Goal: Task Accomplishment & Management: Use online tool/utility

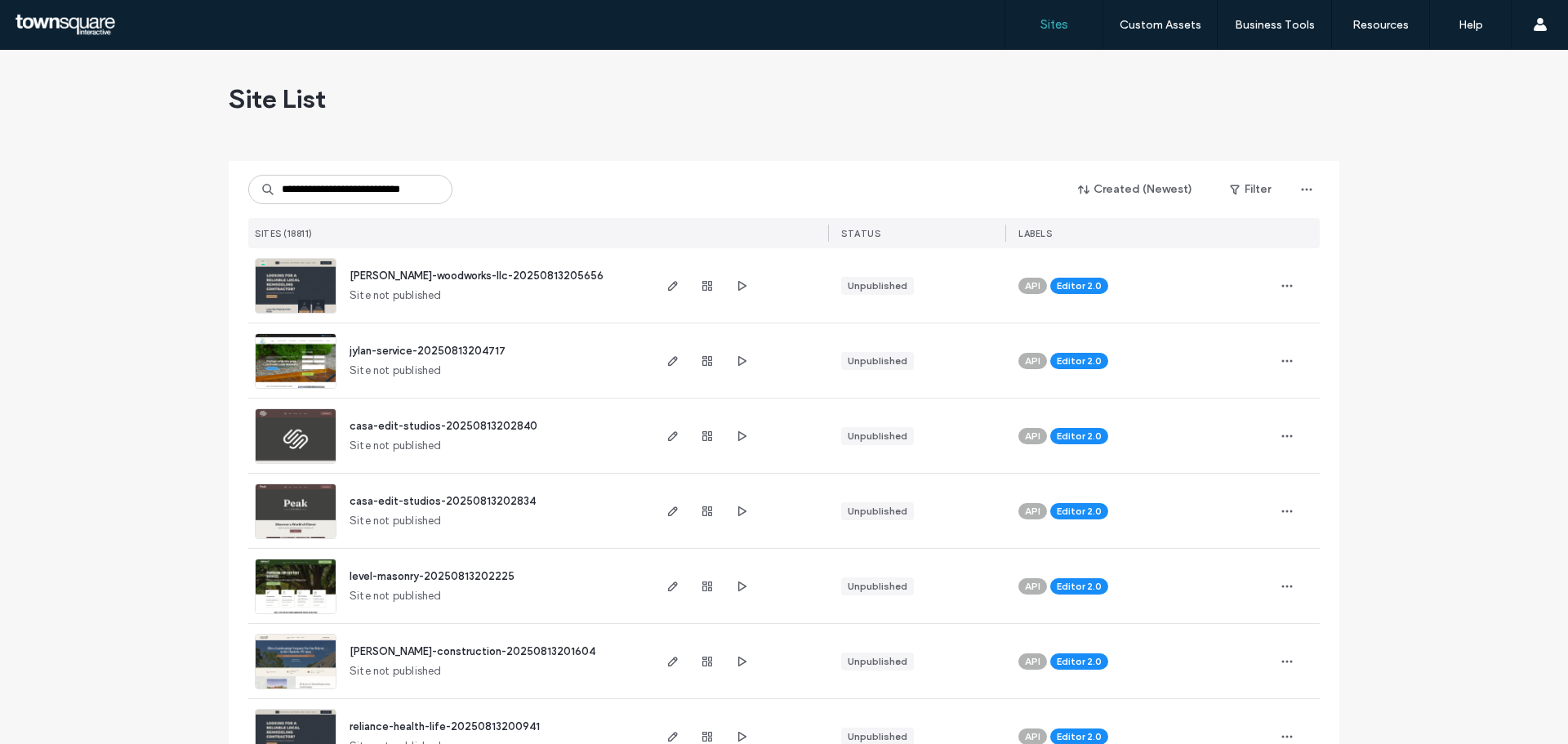
scroll to position [0, 21]
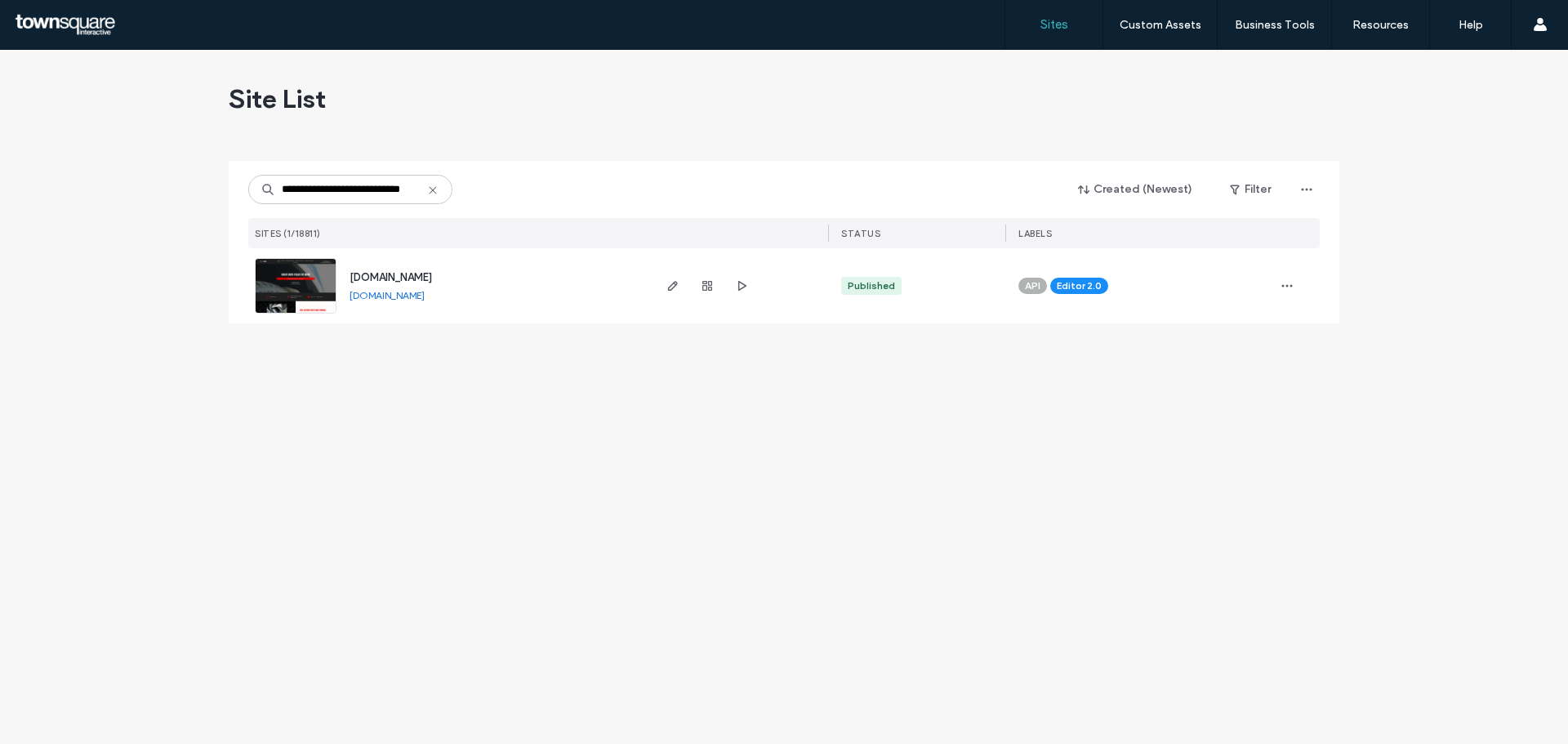
type input "**********"
click at [252, 288] on div "[DOMAIN_NAME] [DOMAIN_NAME]" at bounding box center [449, 286] width 402 height 75
click at [263, 292] on img at bounding box center [295, 314] width 80 height 111
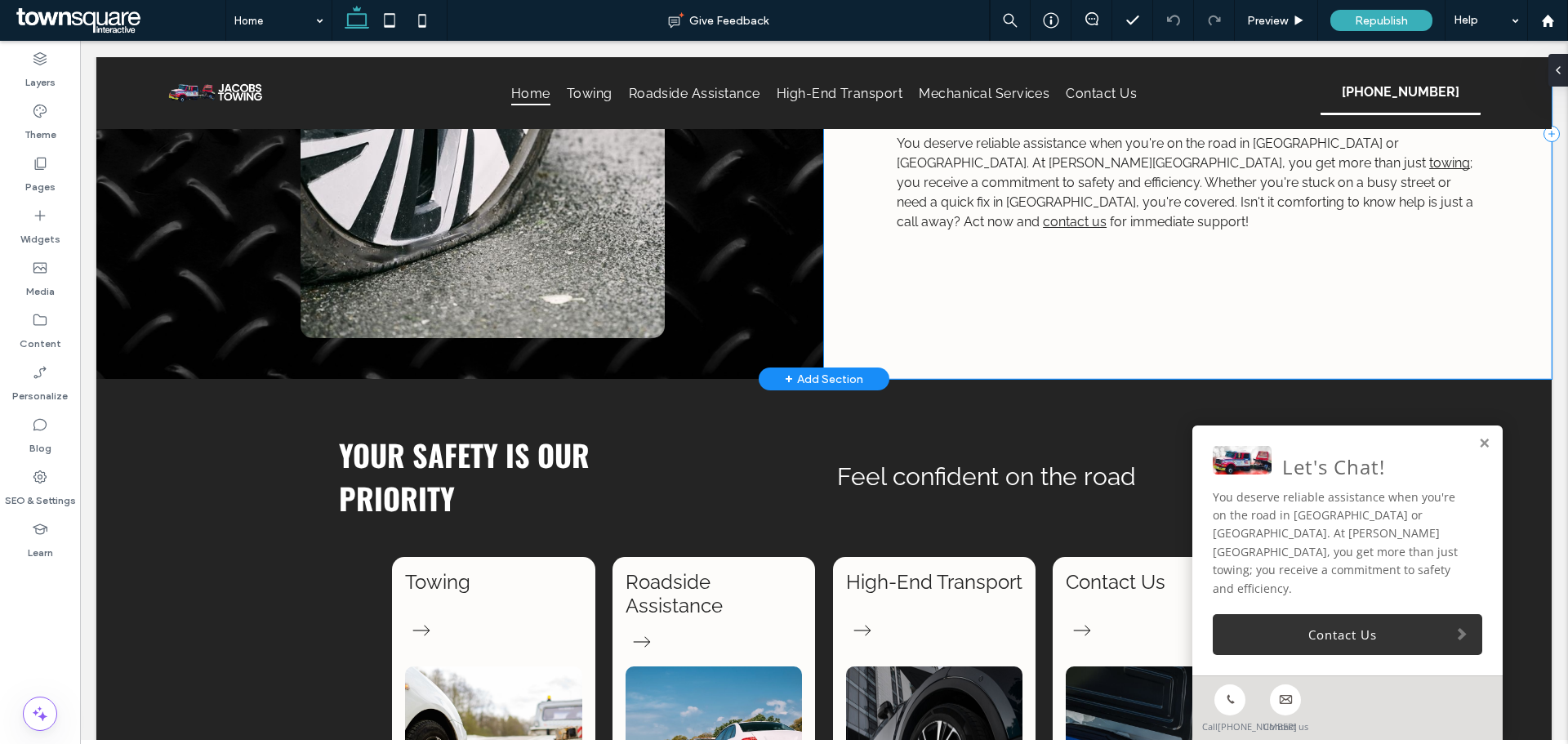
scroll to position [653, 0]
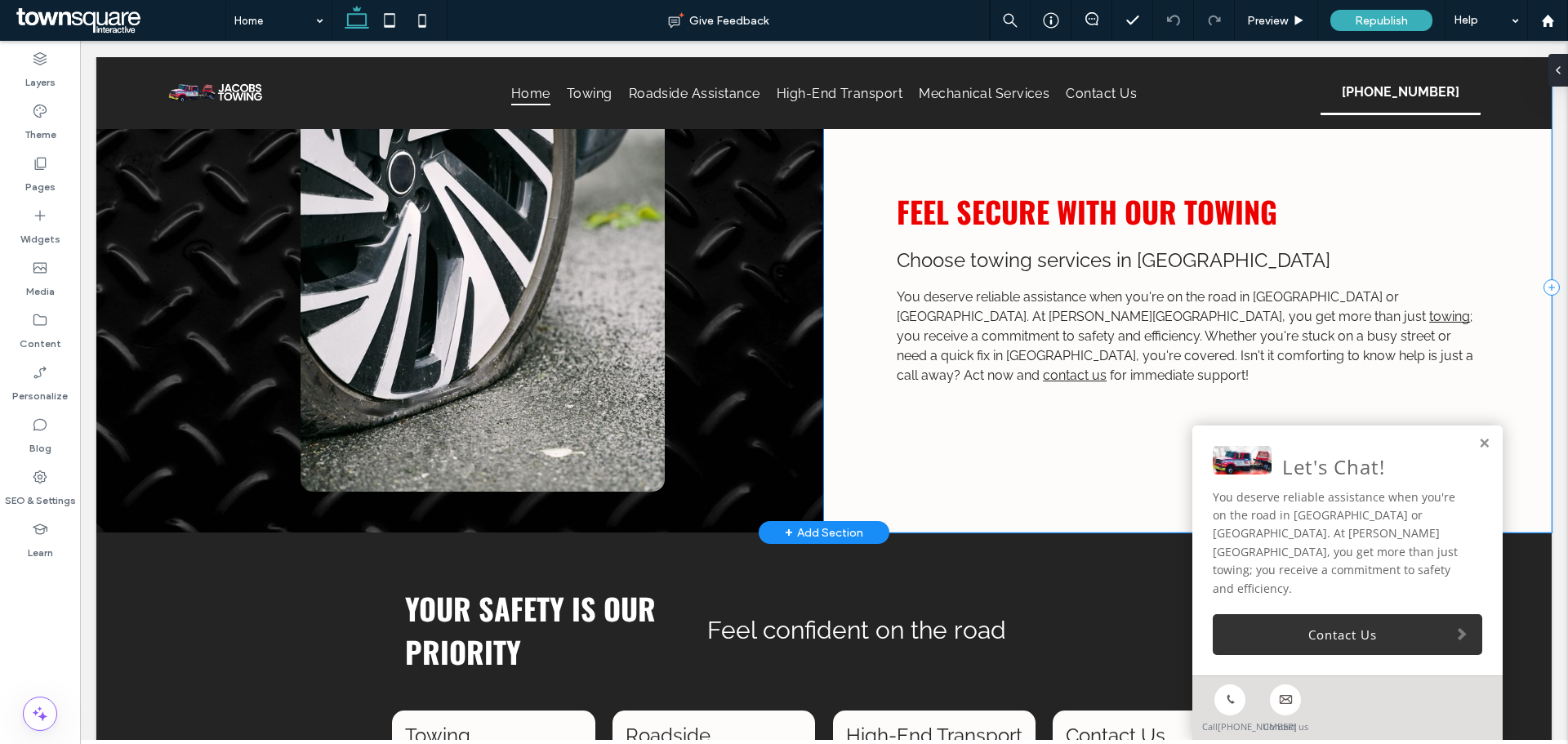
click at [1073, 367] on div "Feel Secure with Our Towing Choose towing services in Castlewood You deserve re…" at bounding box center [1187, 286] width 727 height 490
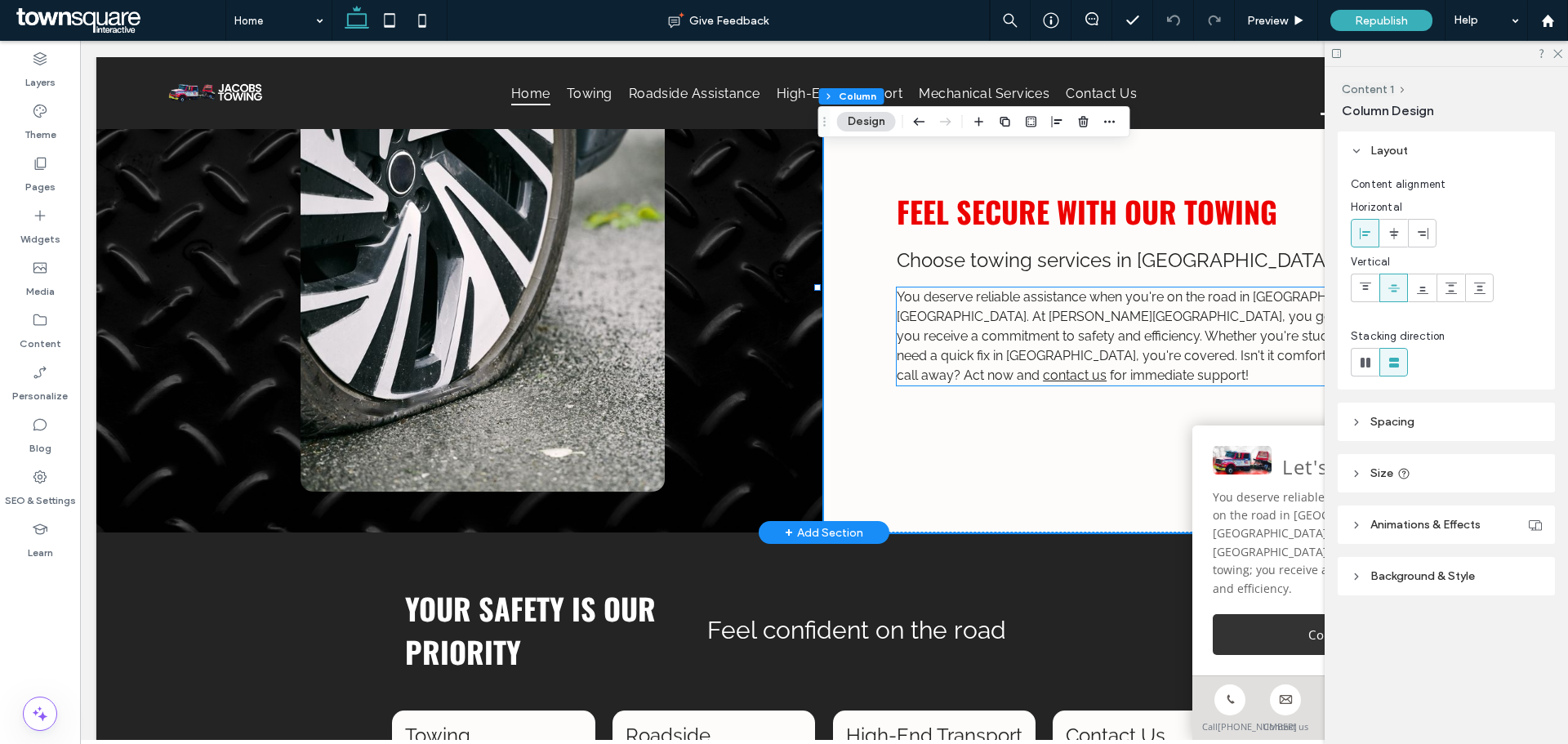
click at [1062, 337] on p "You deserve reliable assistance when you're on the road in Lebanon or Castlewoo…" at bounding box center [1187, 336] width 582 height 98
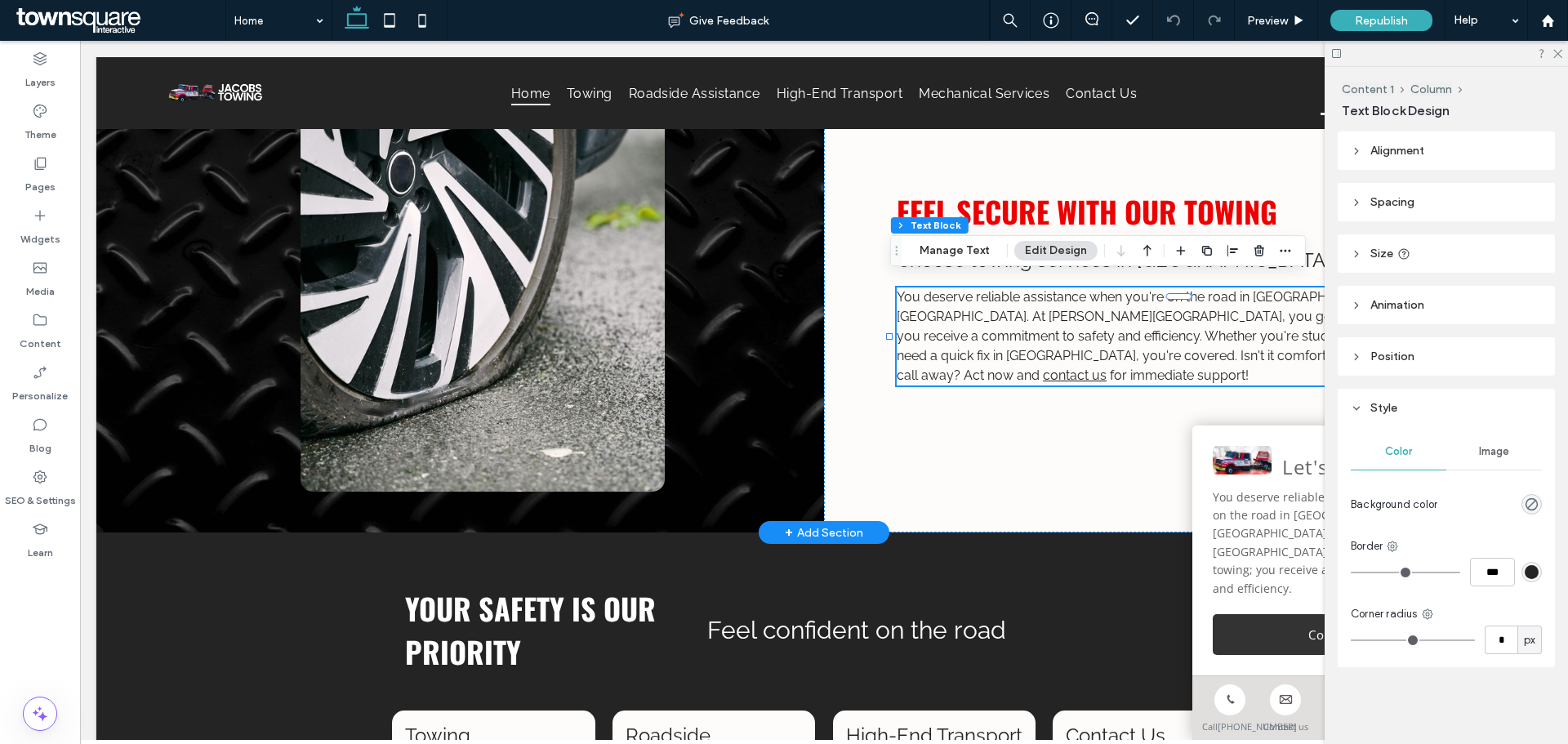
click at [1062, 337] on div "You deserve reliable assistance when you're on the road in Lebanon or Castlewoo…" at bounding box center [1187, 336] width 582 height 98
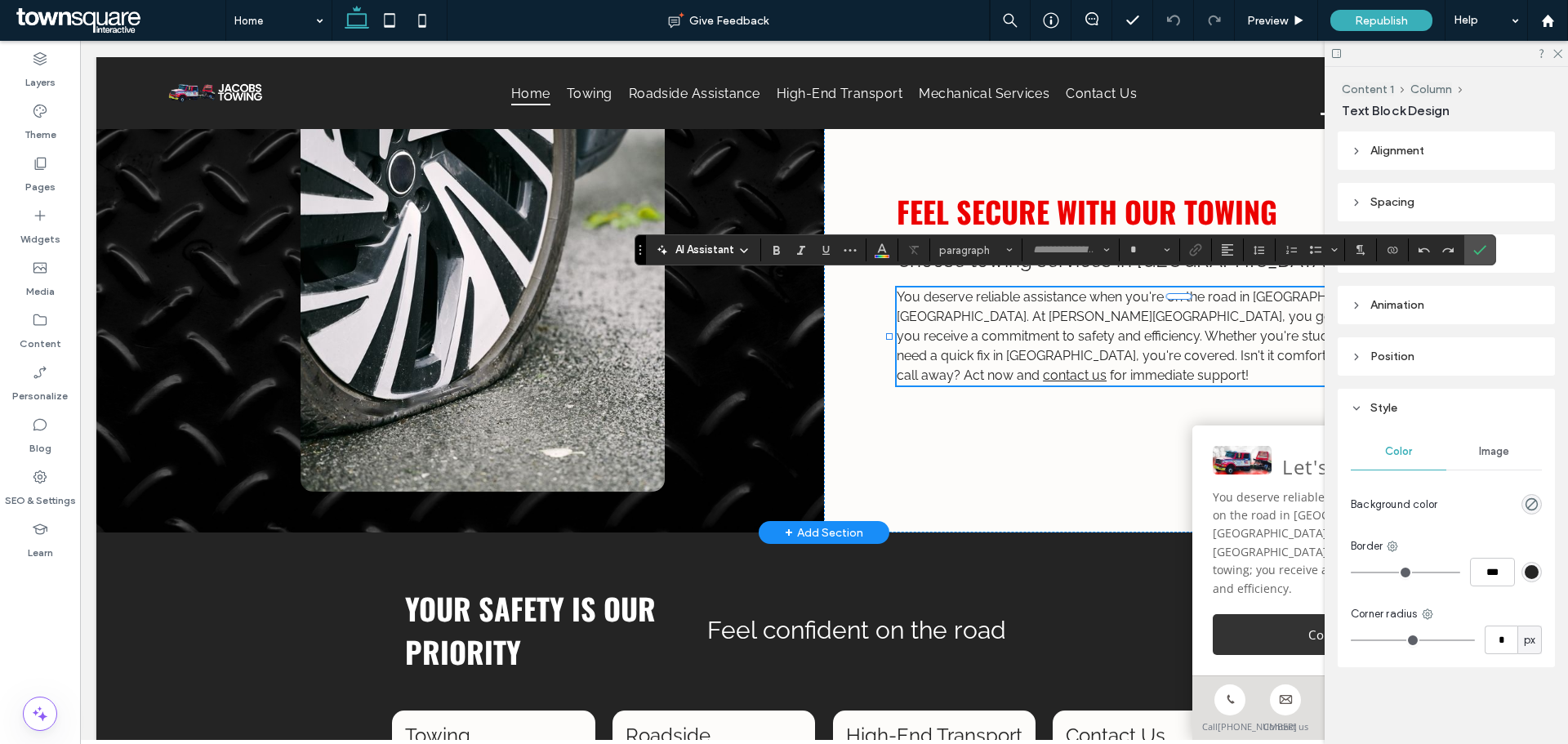
type input "*******"
type input "**"
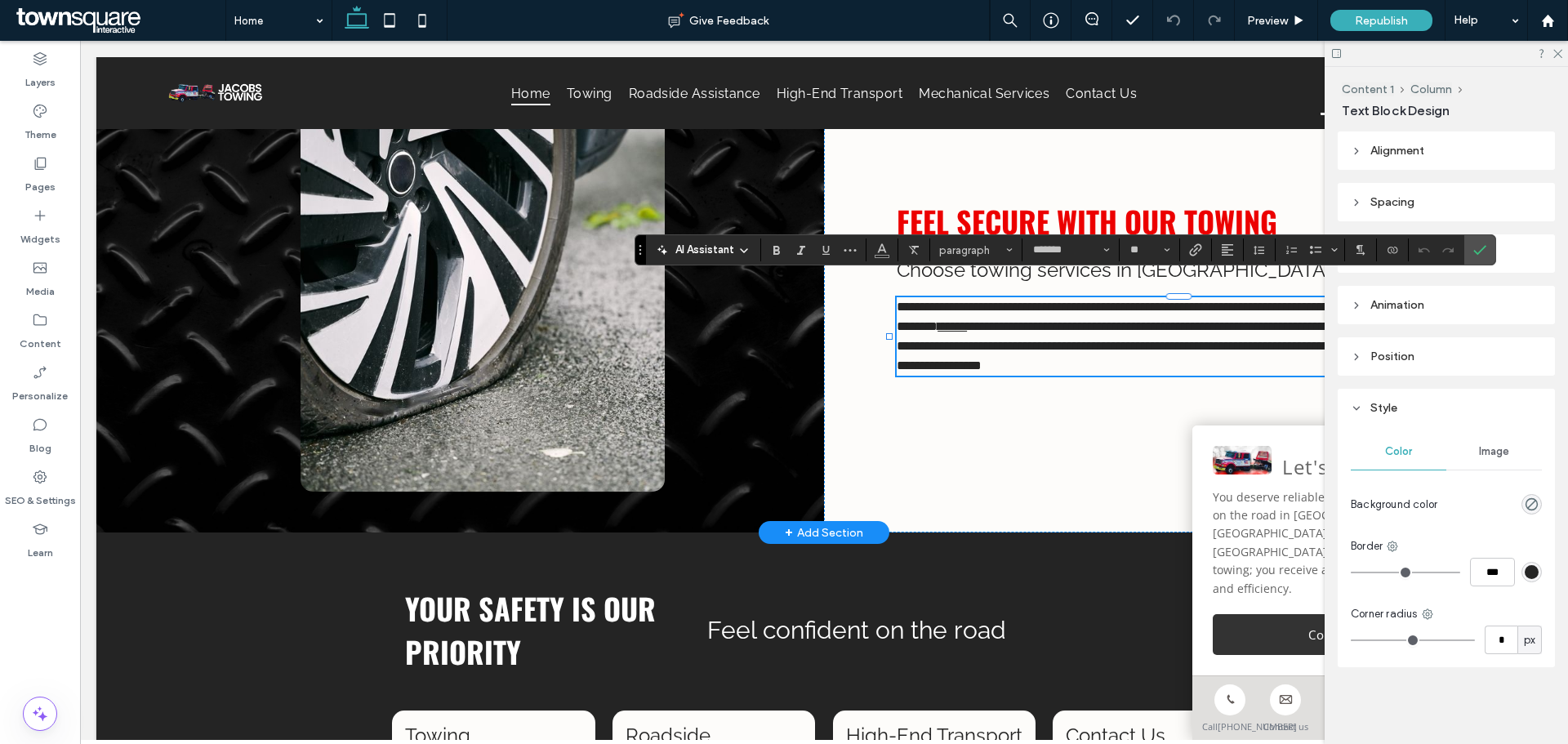
click at [748, 248] on icon at bounding box center [744, 251] width 13 height 13
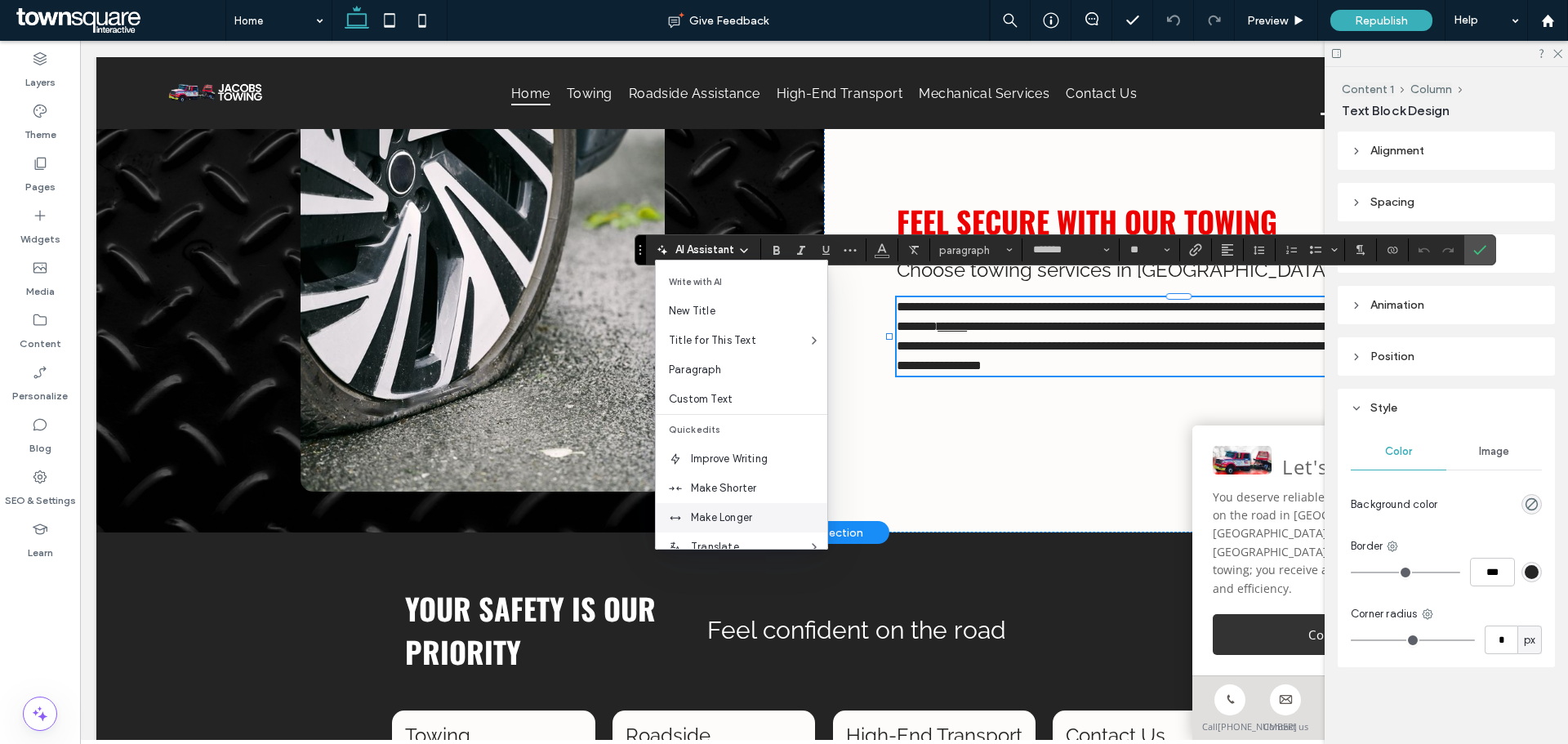
click at [781, 513] on span "Make Longer" at bounding box center [759, 517] width 136 height 16
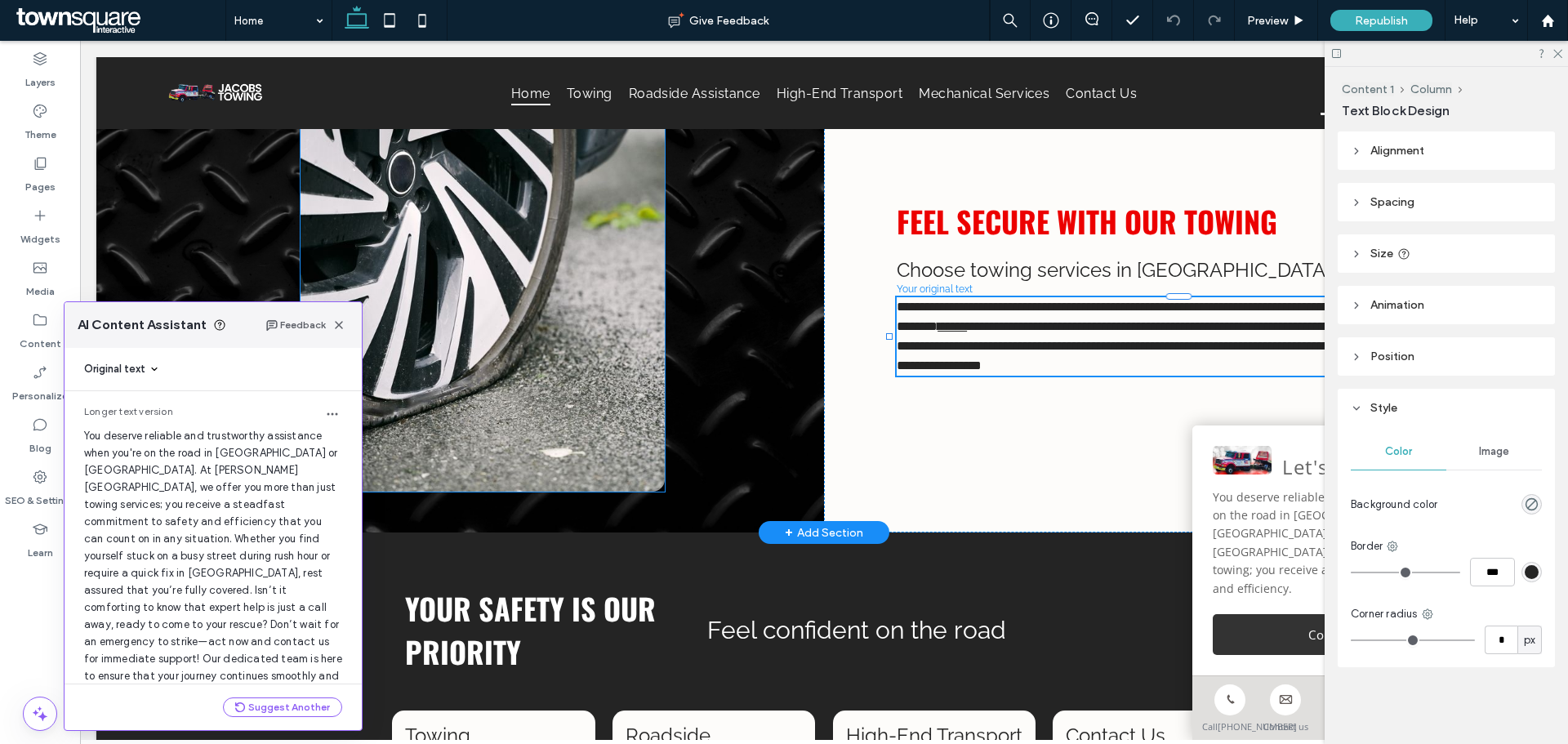
scroll to position [36, 0]
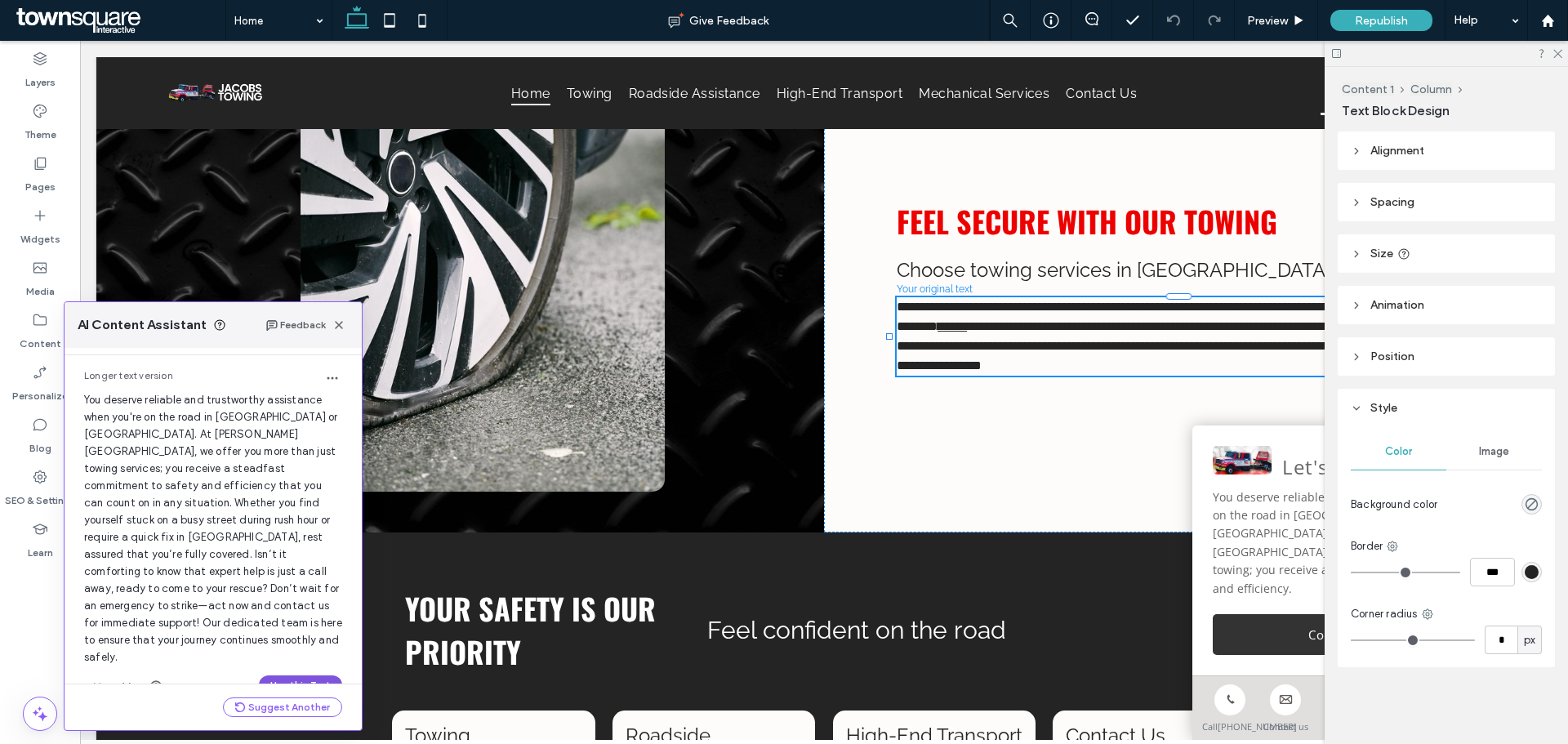
click at [316, 675] on button "Use this Text" at bounding box center [300, 684] width 83 height 19
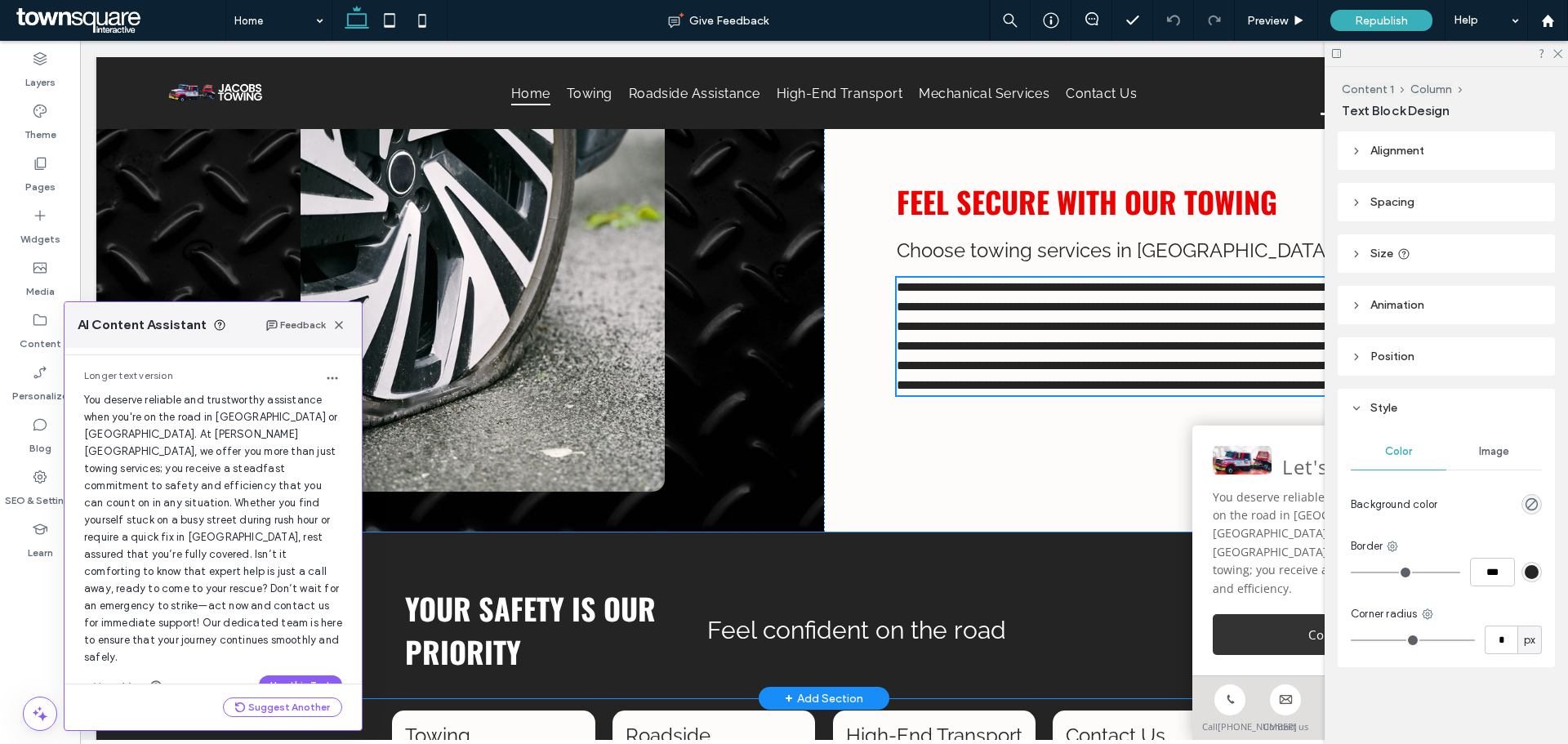
scroll to position [585, 0]
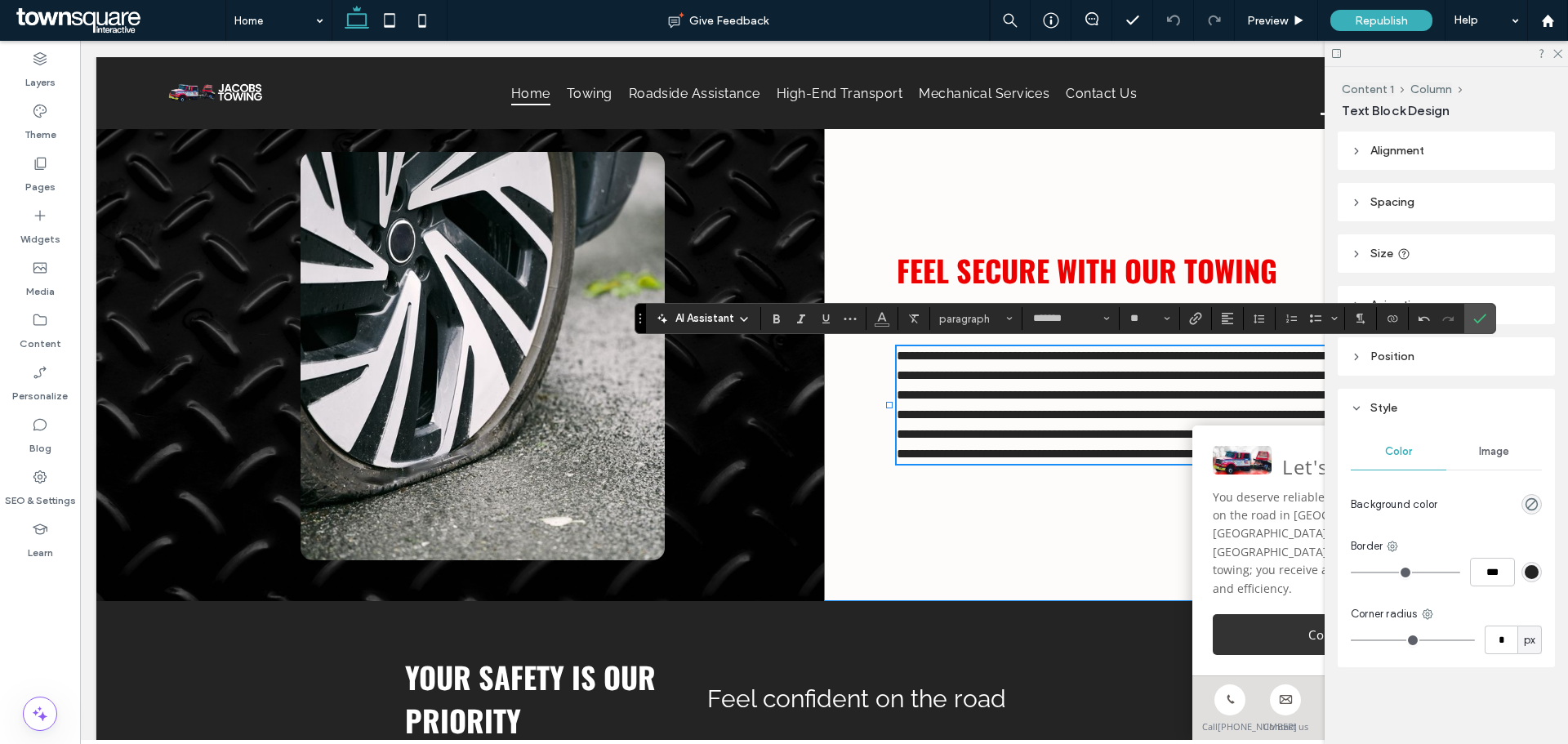
click at [919, 525] on div "**********" at bounding box center [1187, 356] width 727 height 490
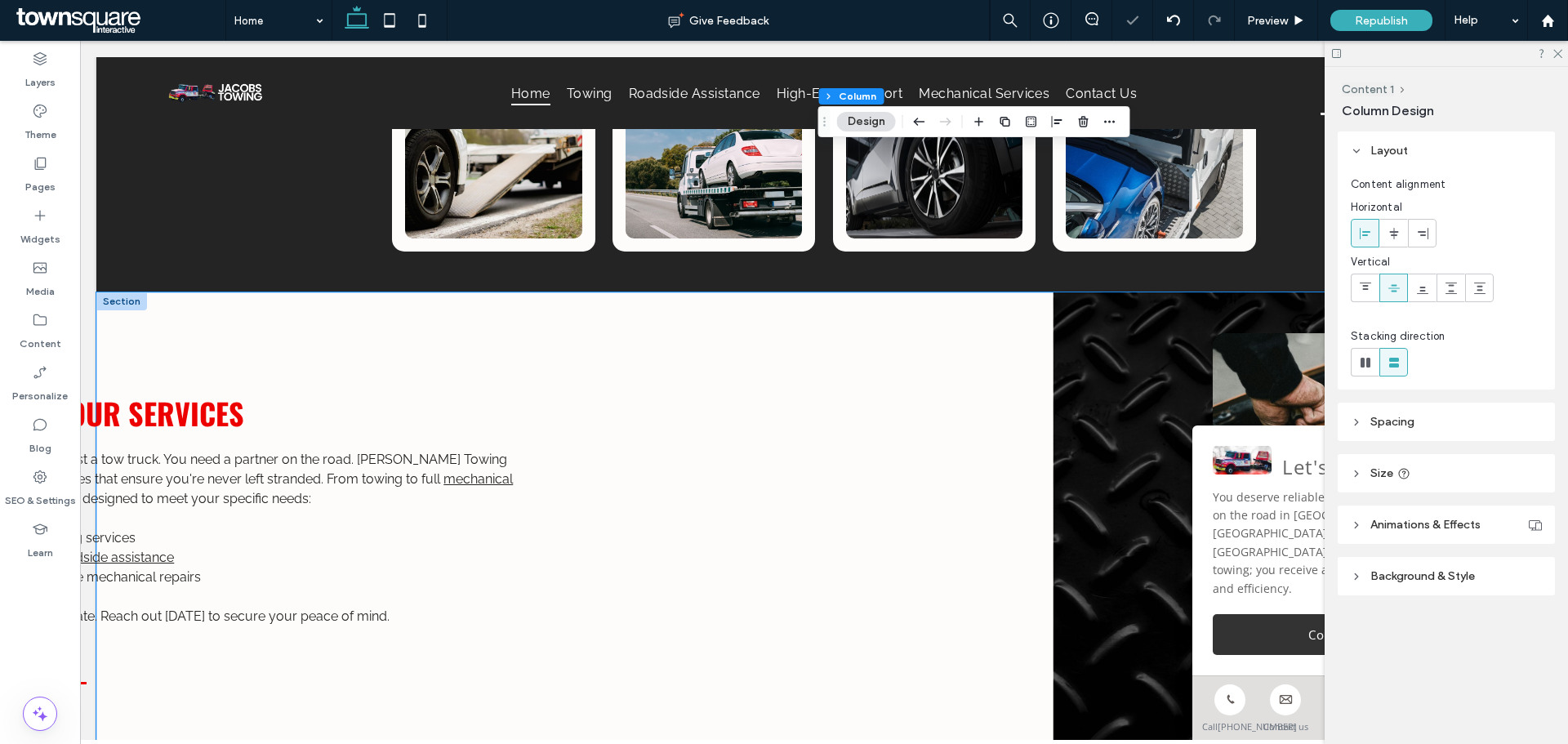
scroll to position [1401, 0]
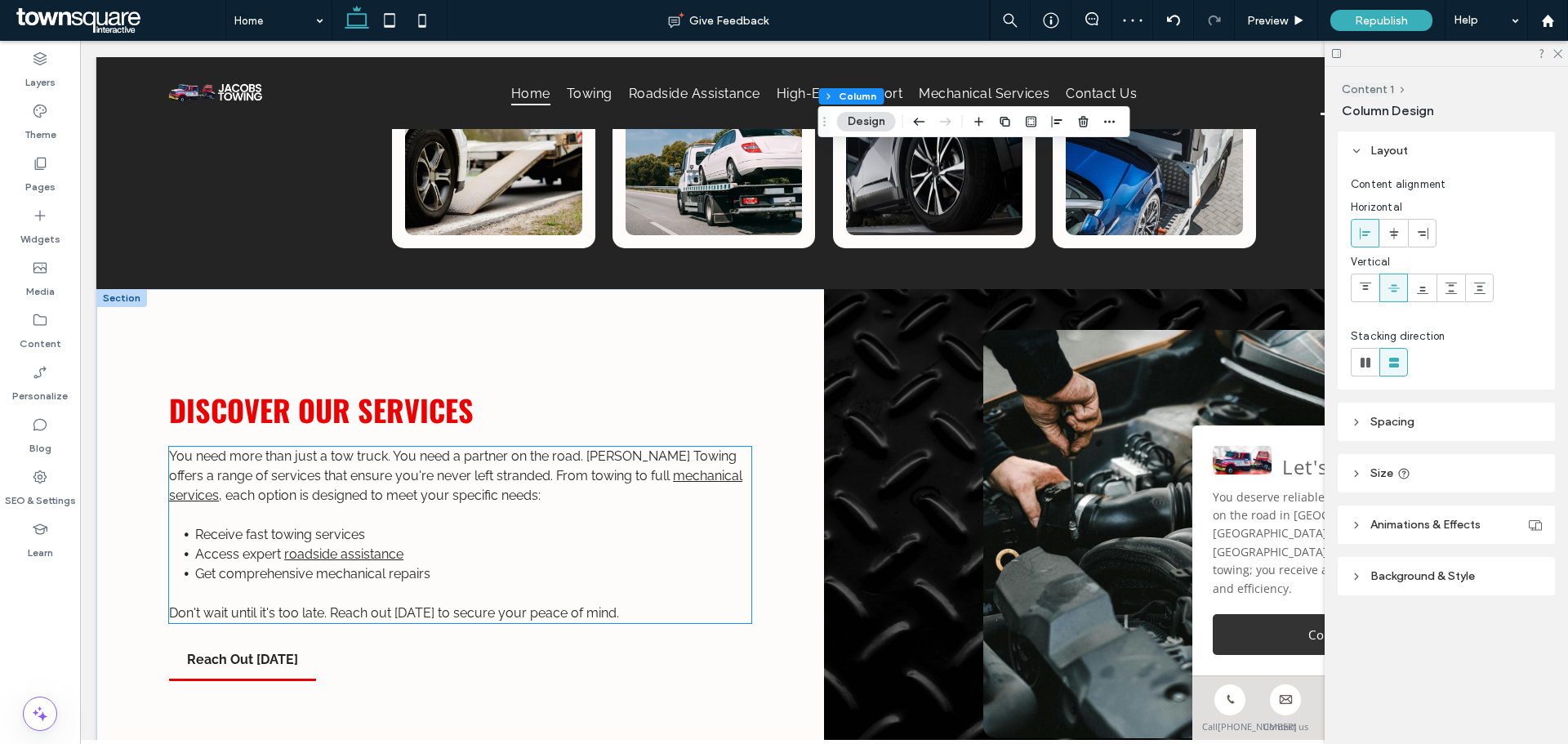
click at [475, 488] on span ", each option is designed to meet your specific needs:" at bounding box center [380, 495] width 322 height 15
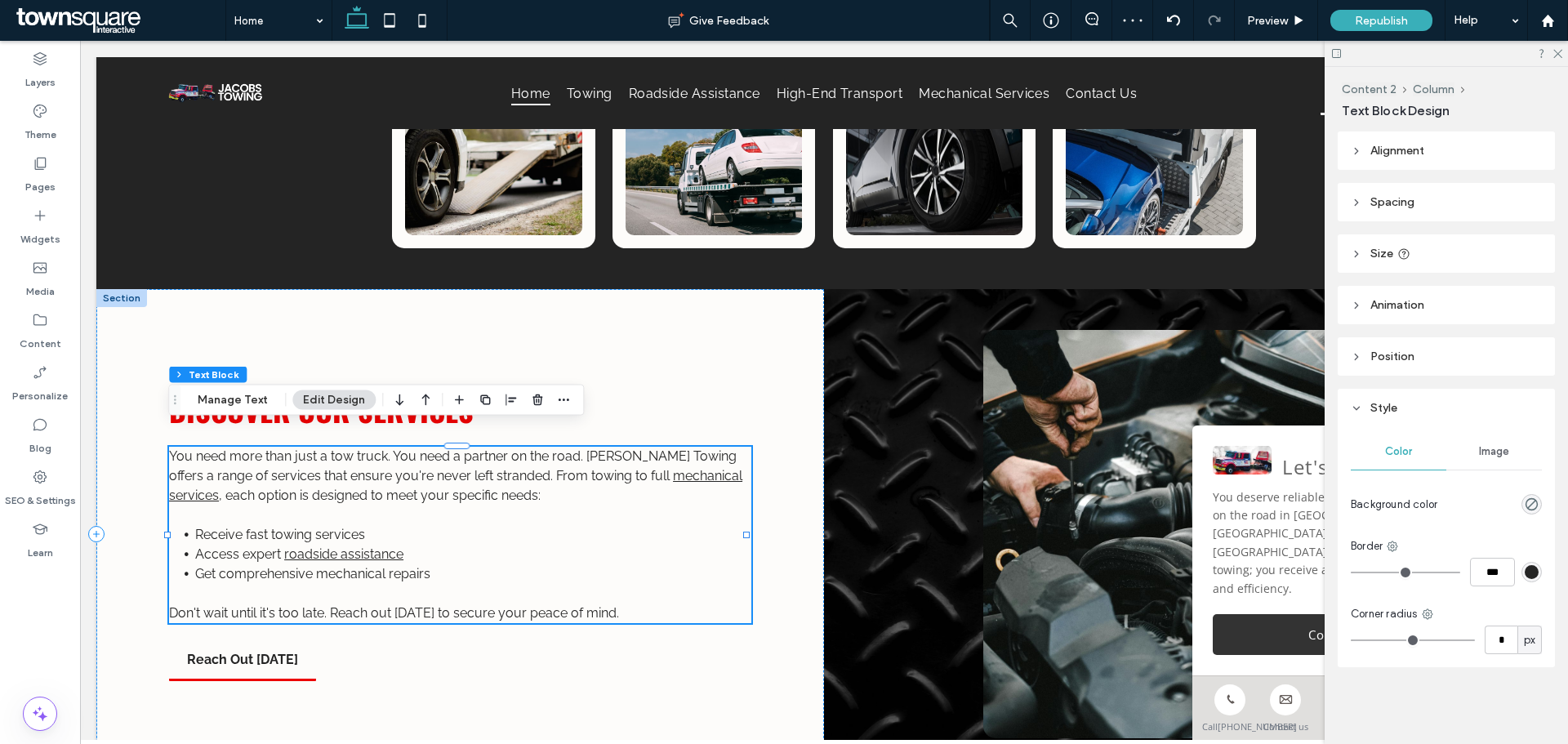
click at [475, 488] on span ", each option is designed to meet your specific needs:" at bounding box center [380, 495] width 322 height 15
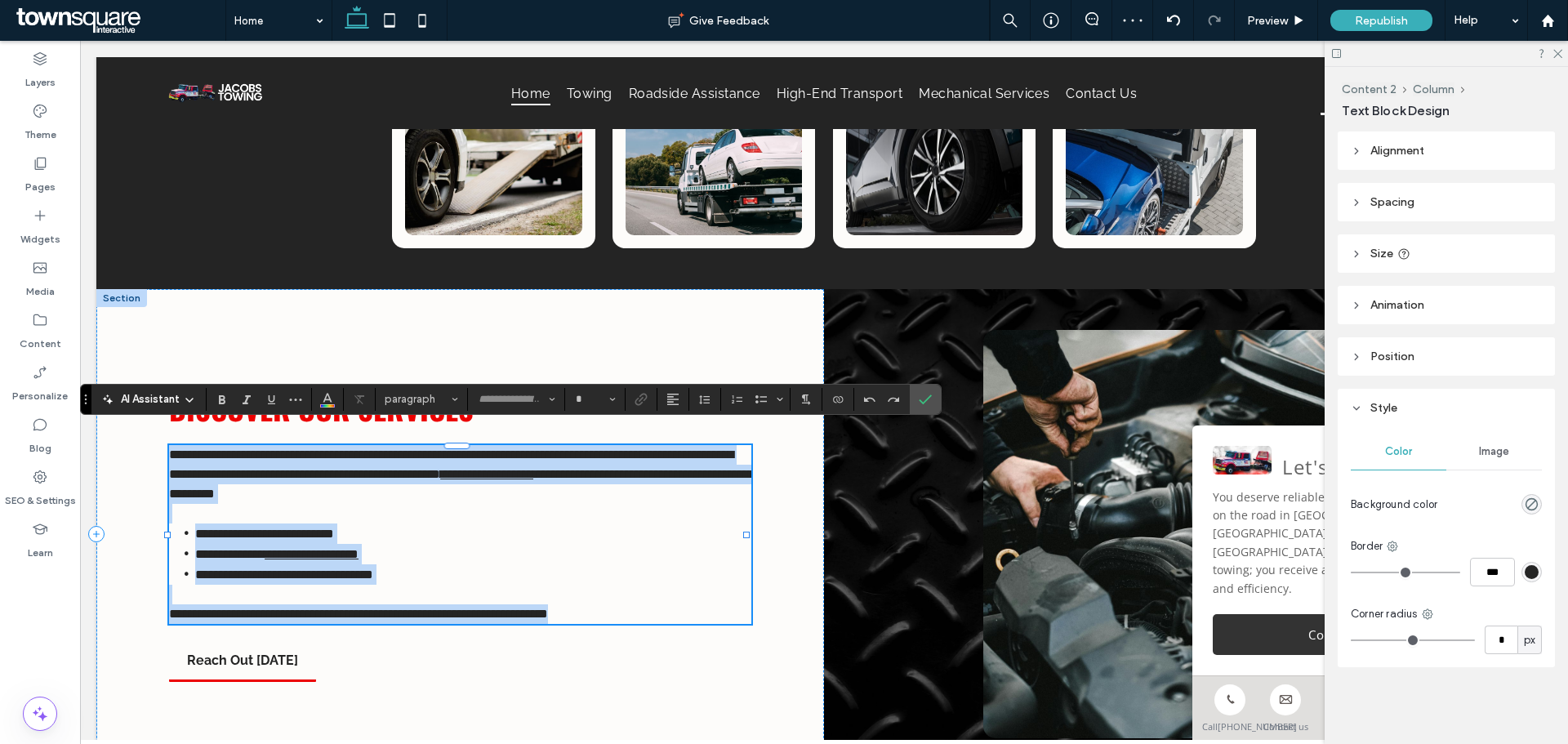
type input "*******"
type input "**"
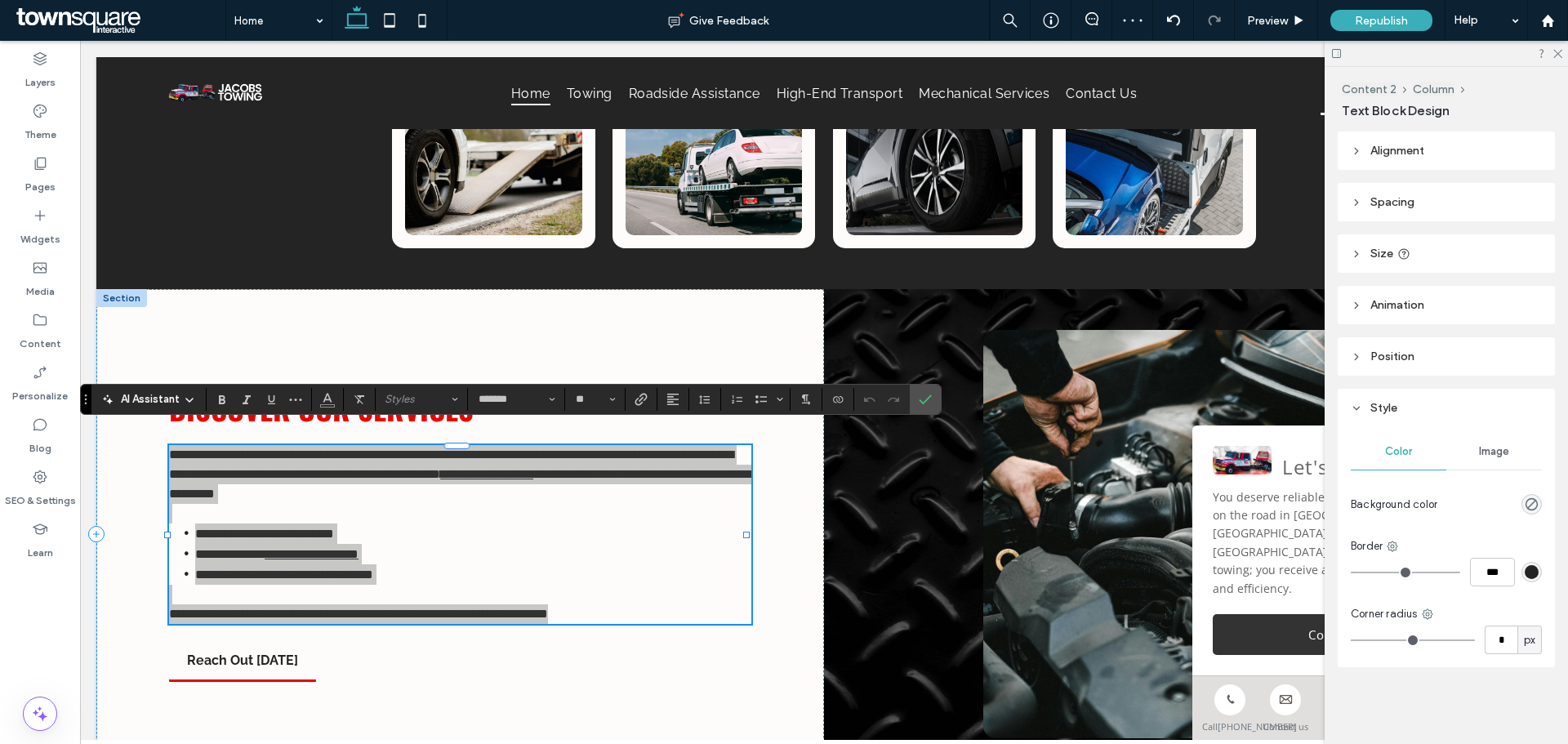
click at [186, 393] on icon at bounding box center [190, 400] width 13 height 13
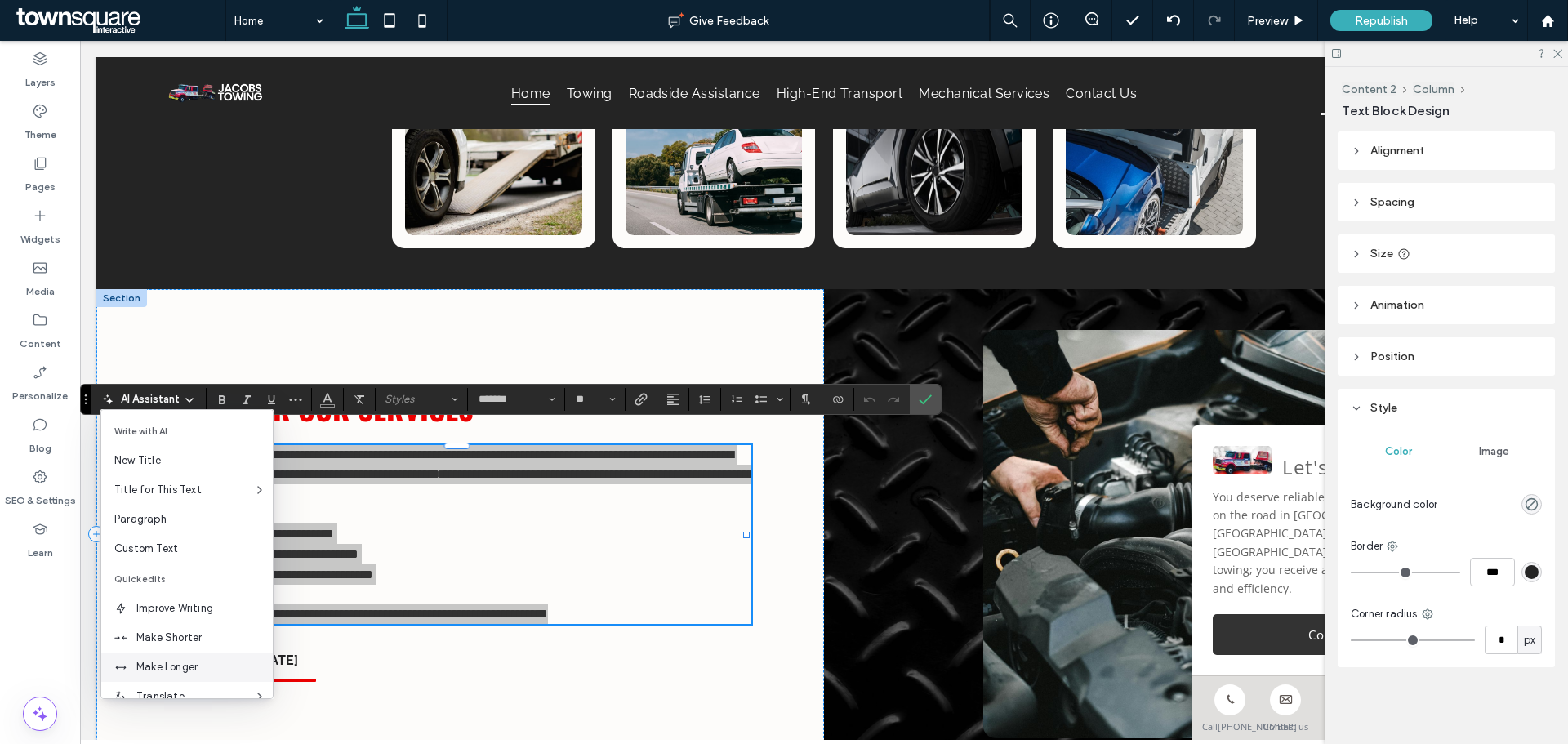
click at [194, 672] on span "Make Longer" at bounding box center [205, 666] width 136 height 16
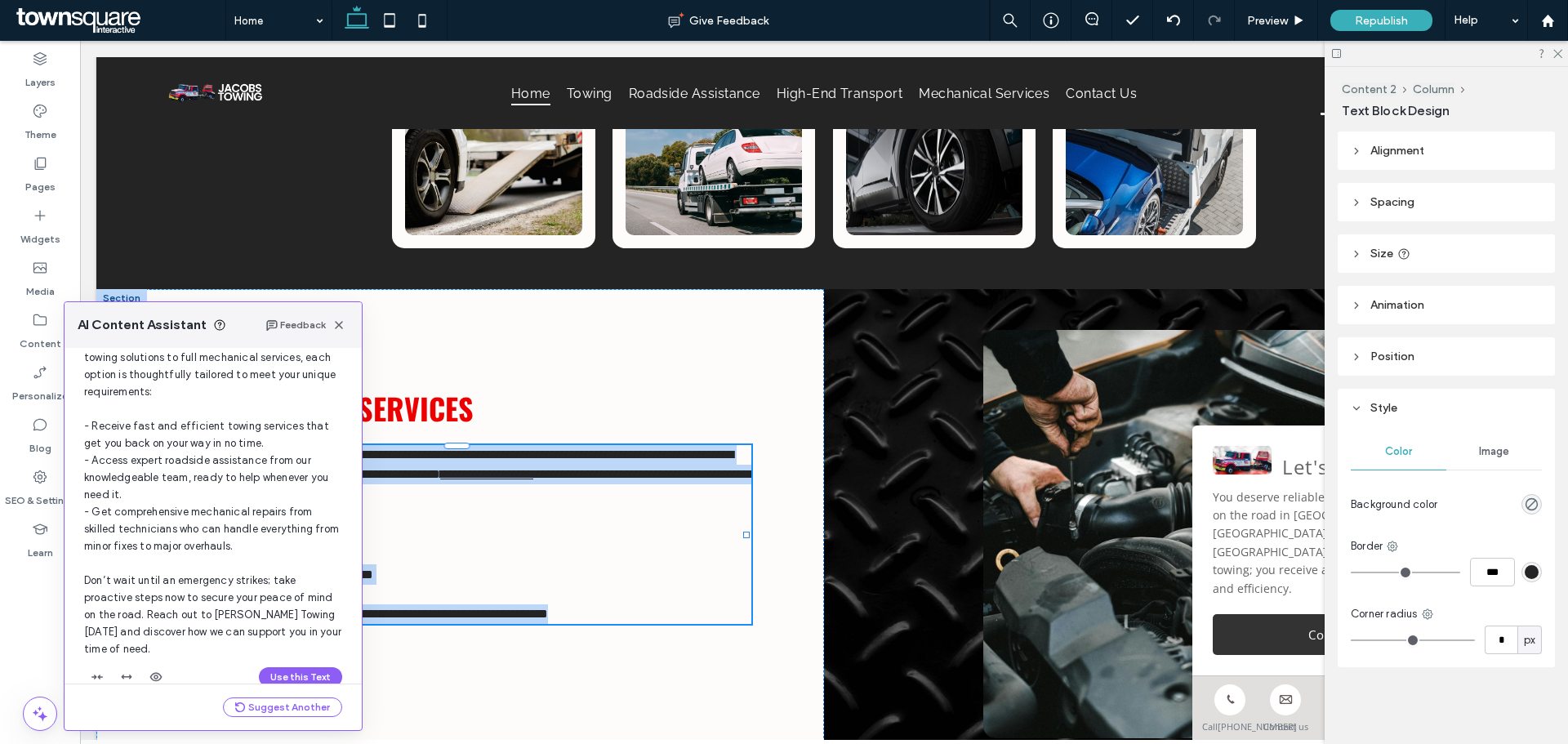
scroll to position [207, 0]
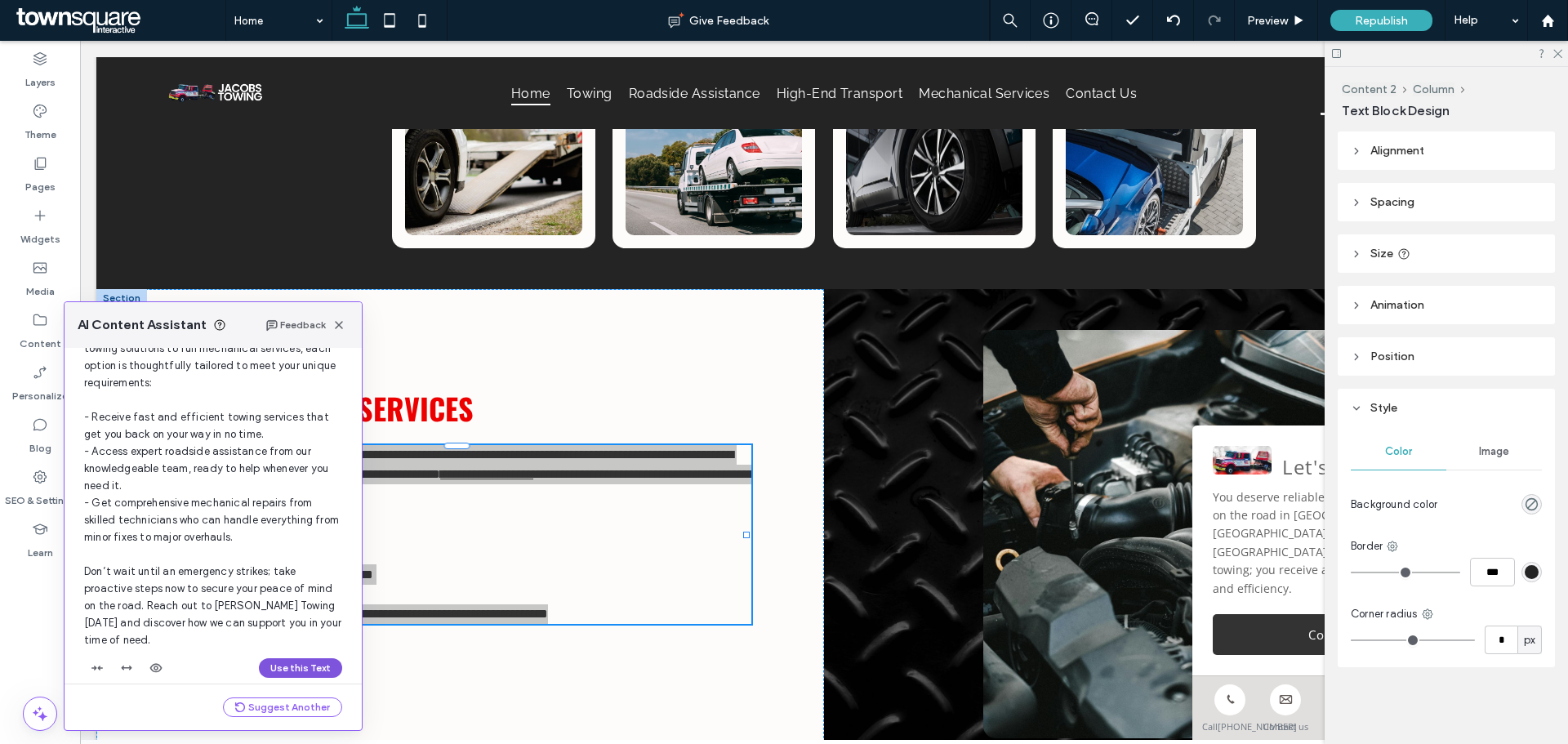
click at [301, 658] on button "Use this Text" at bounding box center [300, 667] width 83 height 19
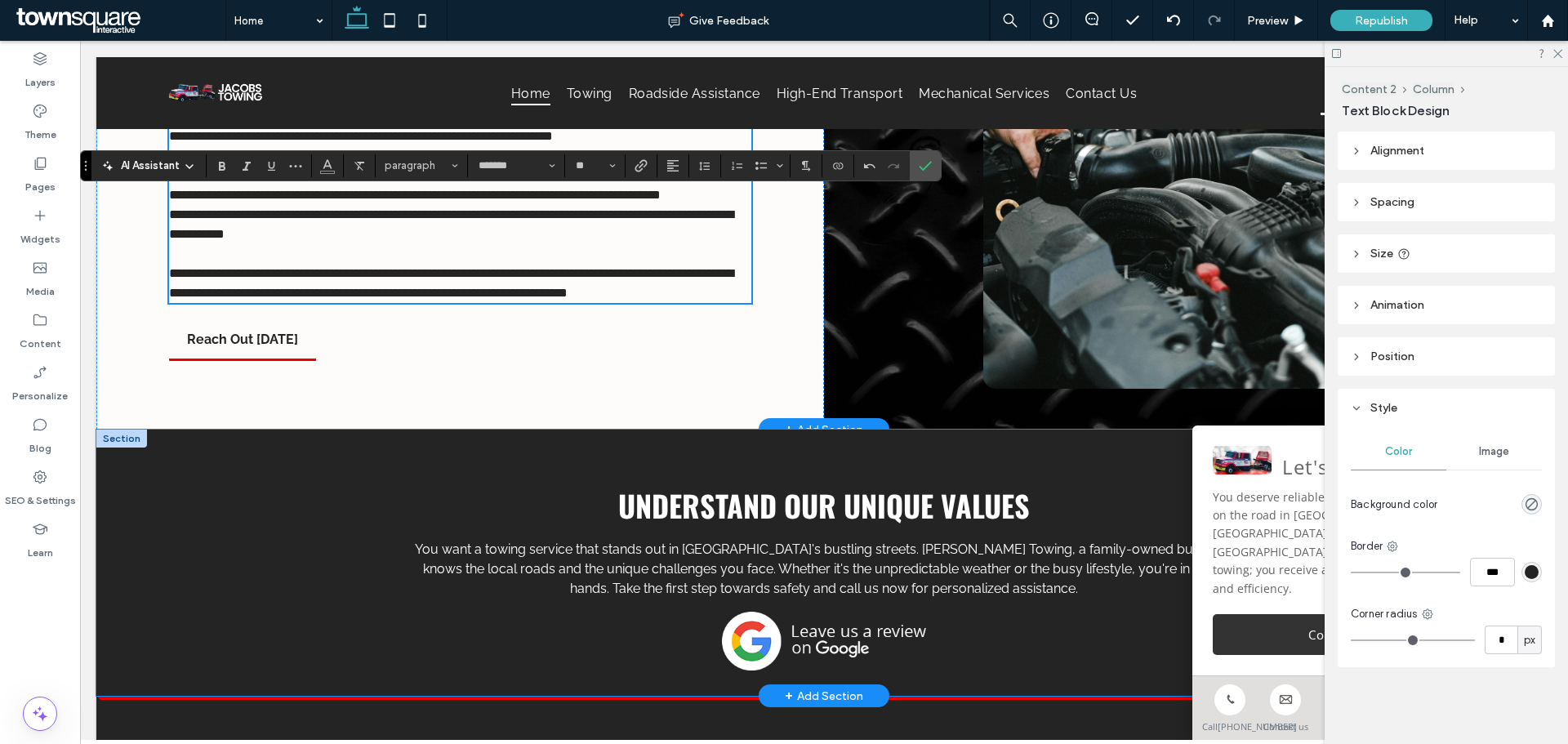
scroll to position [1755, 0]
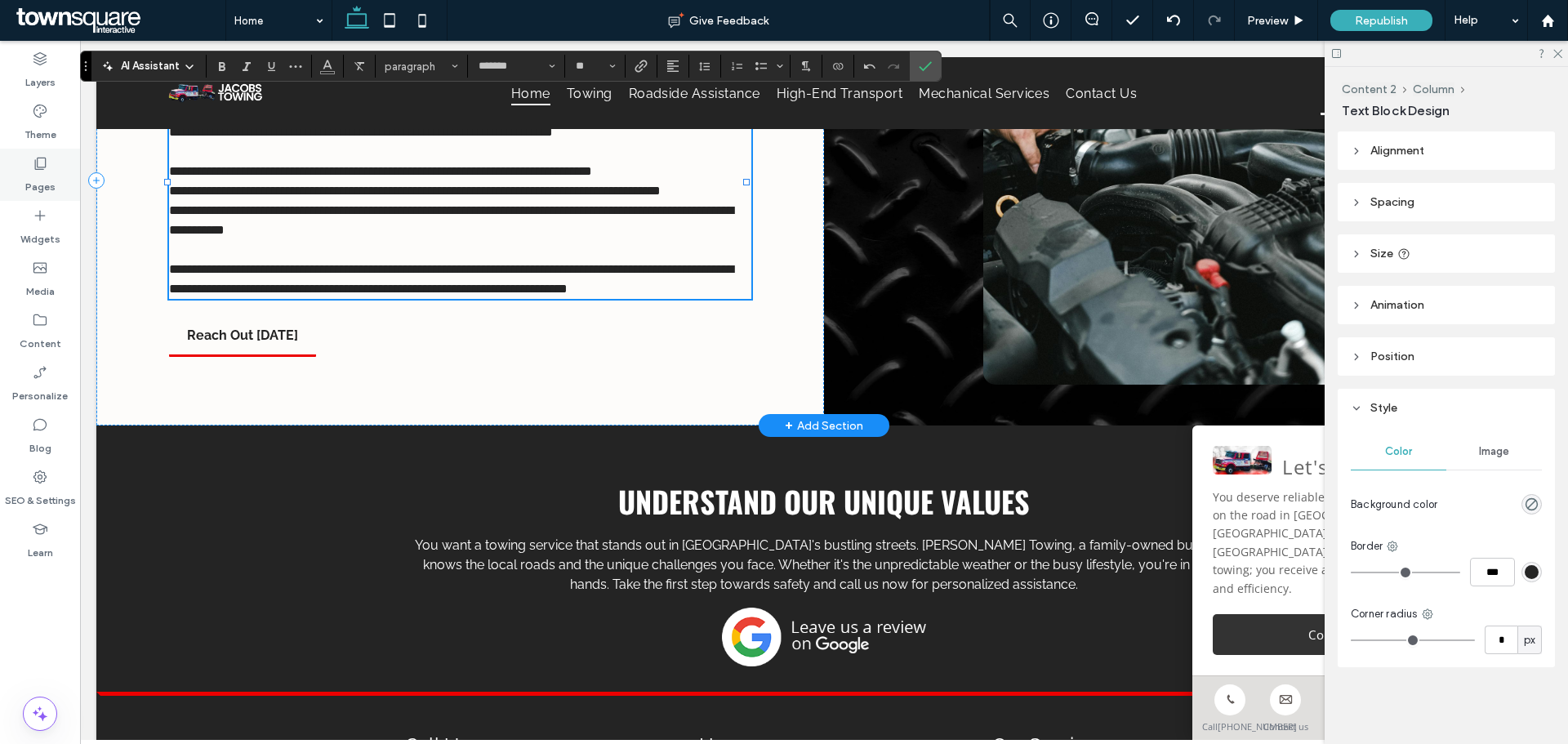
click at [42, 171] on icon at bounding box center [40, 163] width 16 height 16
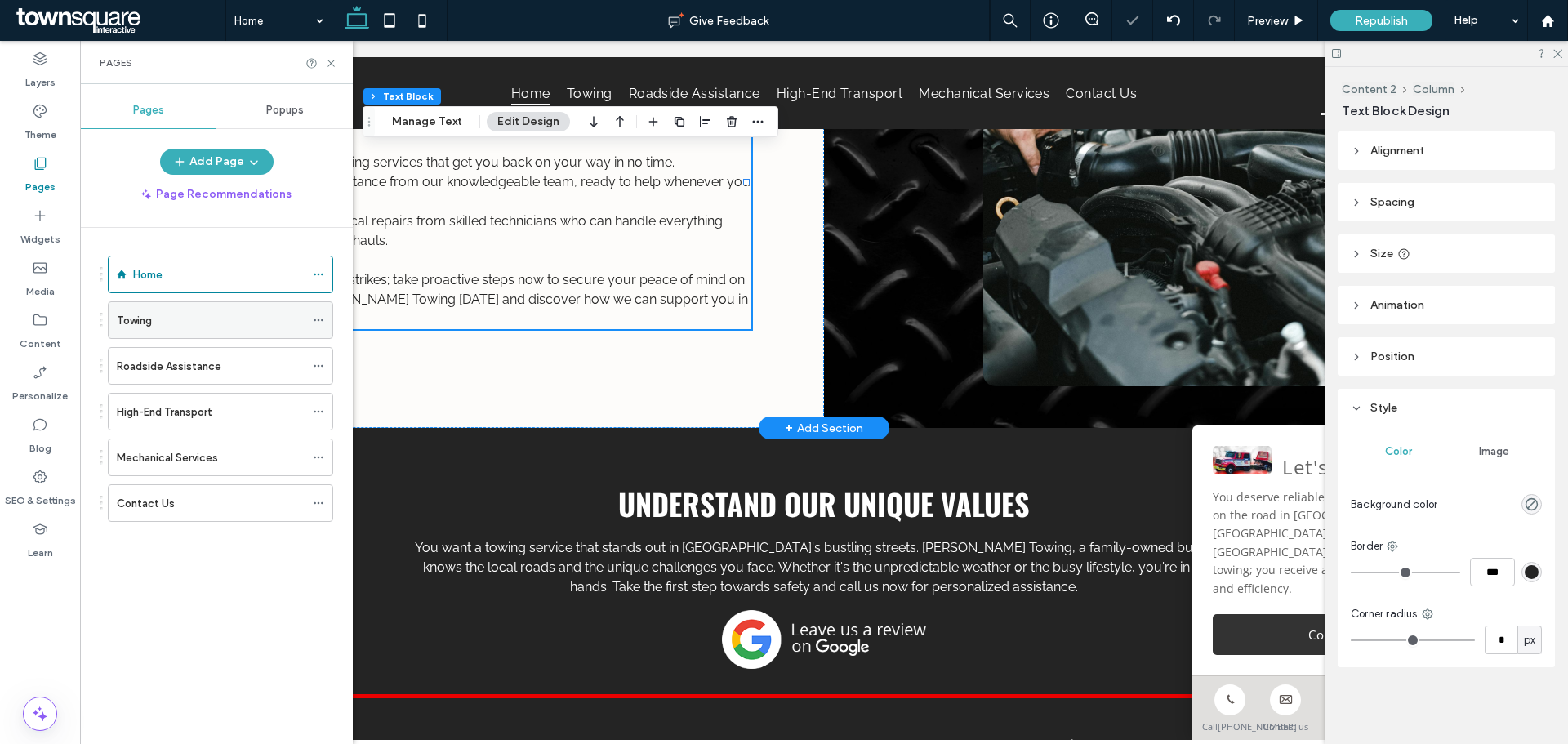
click at [172, 329] on div "Towing" at bounding box center [211, 320] width 188 height 17
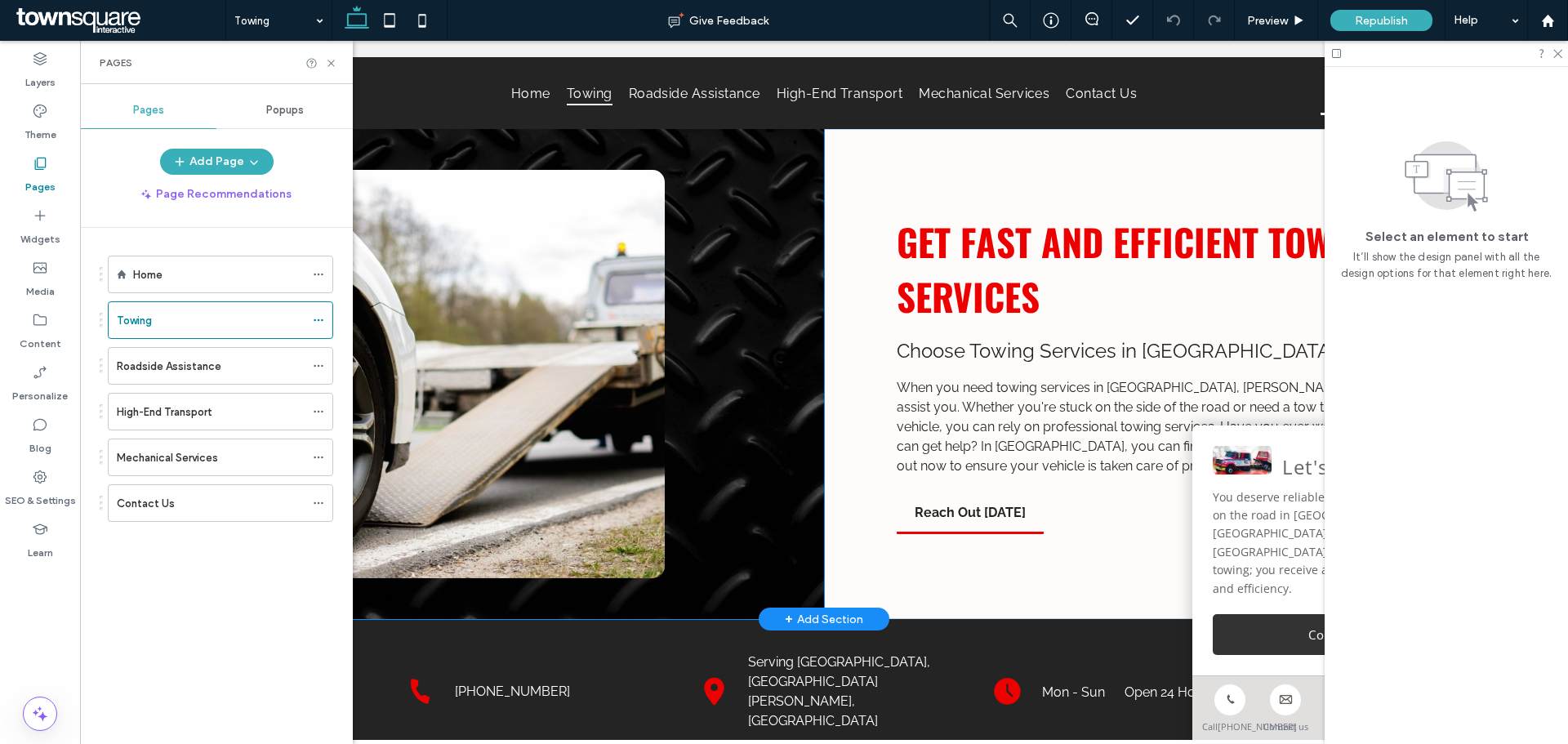
drag, startPoint x: 749, startPoint y: 354, endPoint x: 761, endPoint y: 347, distance: 13.9
click at [749, 354] on div at bounding box center [459, 373] width 727 height 490
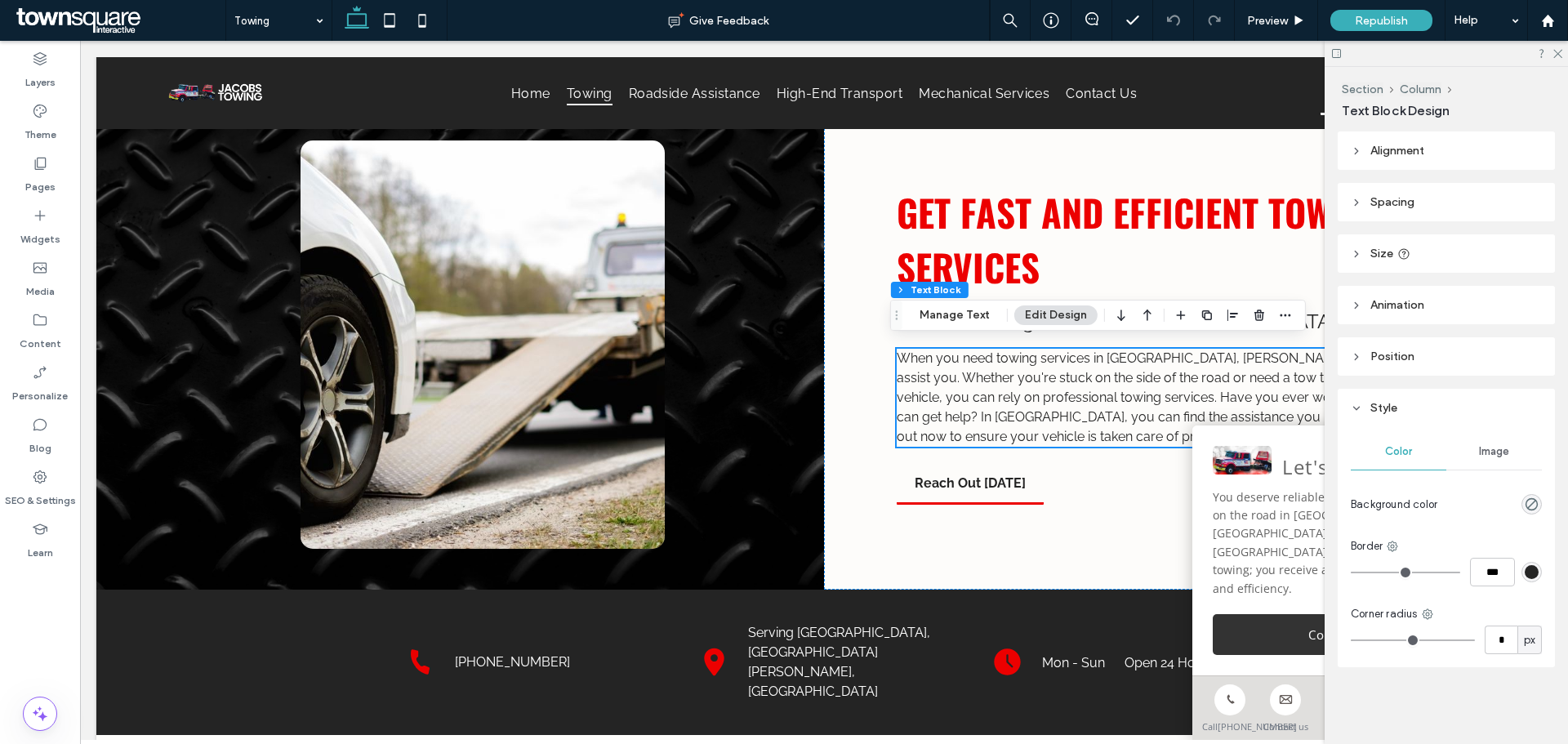
click at [982, 414] on div "When you need towing services in Lebanon, Jacobs Towing is here to assist you. …" at bounding box center [1187, 398] width 582 height 98
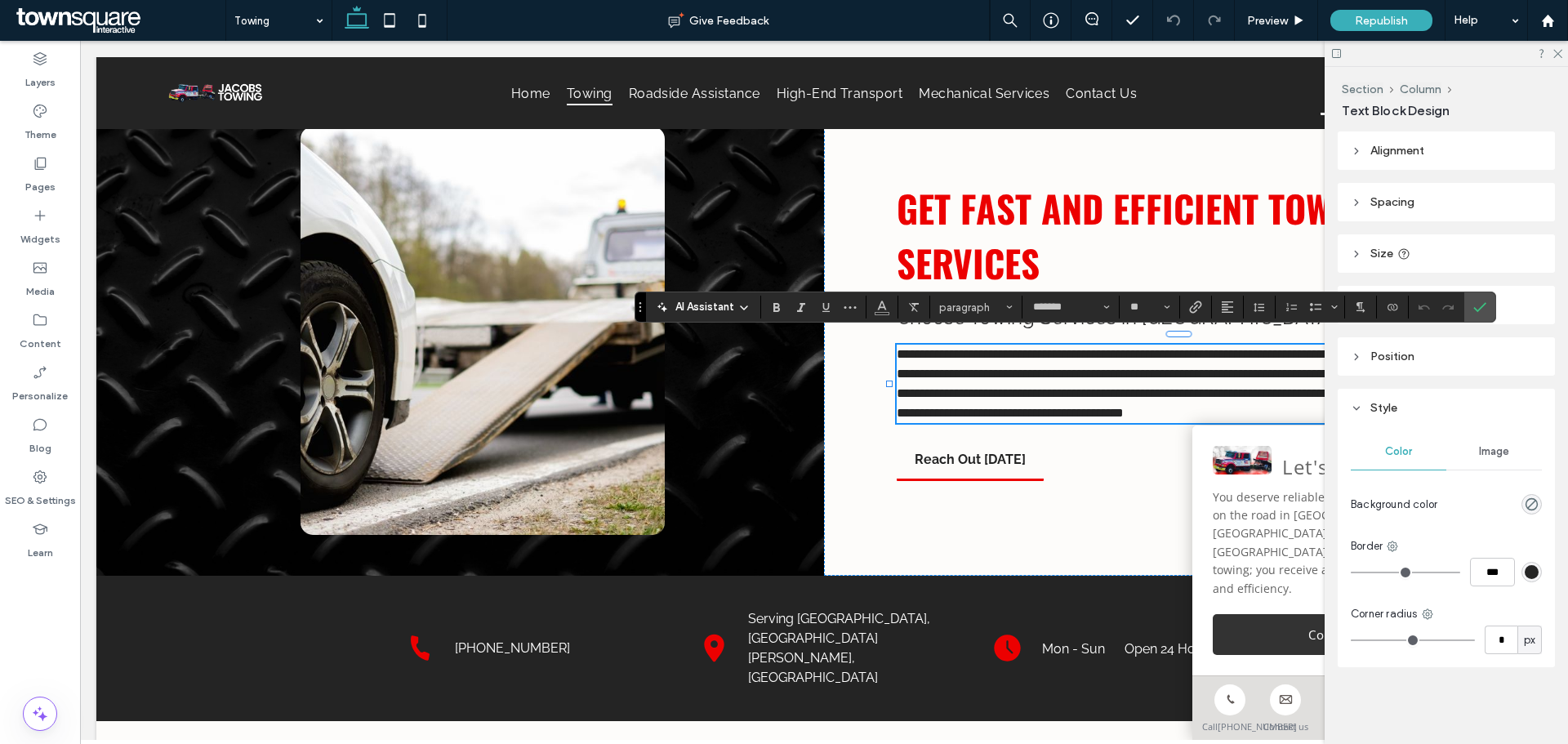
click at [747, 308] on icon at bounding box center [744, 308] width 13 height 13
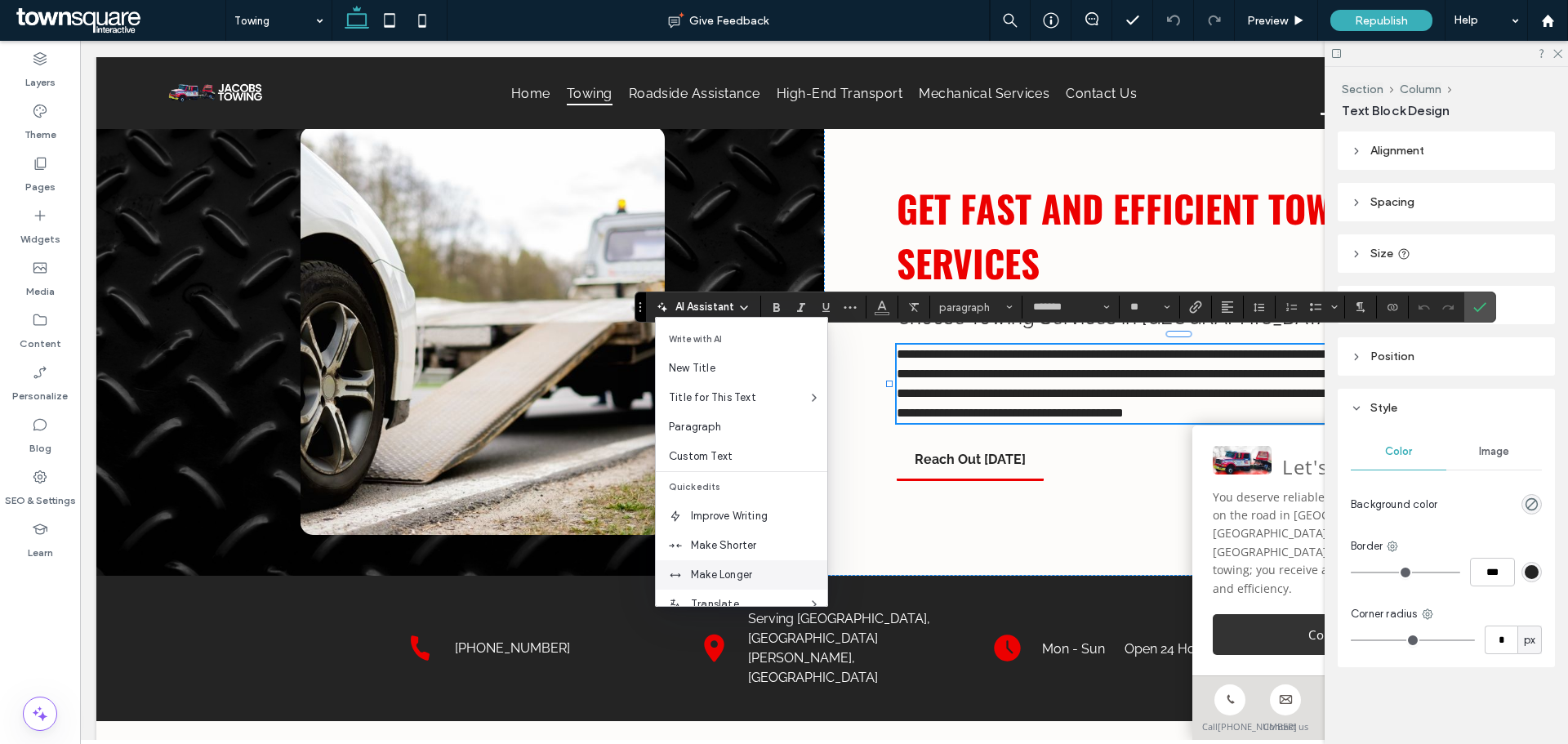
click at [760, 581] on span "Make Longer" at bounding box center [759, 575] width 136 height 16
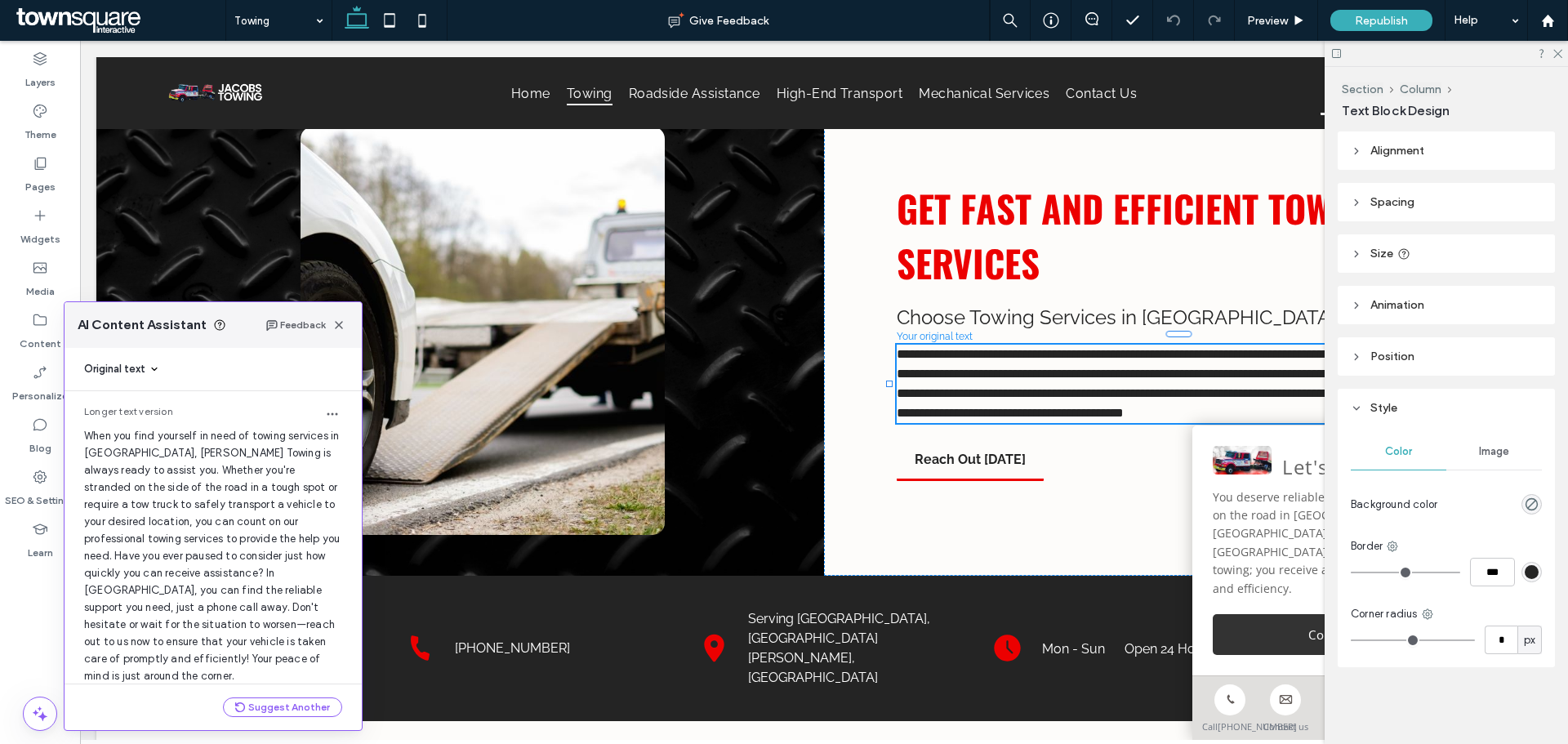
scroll to position [36, 0]
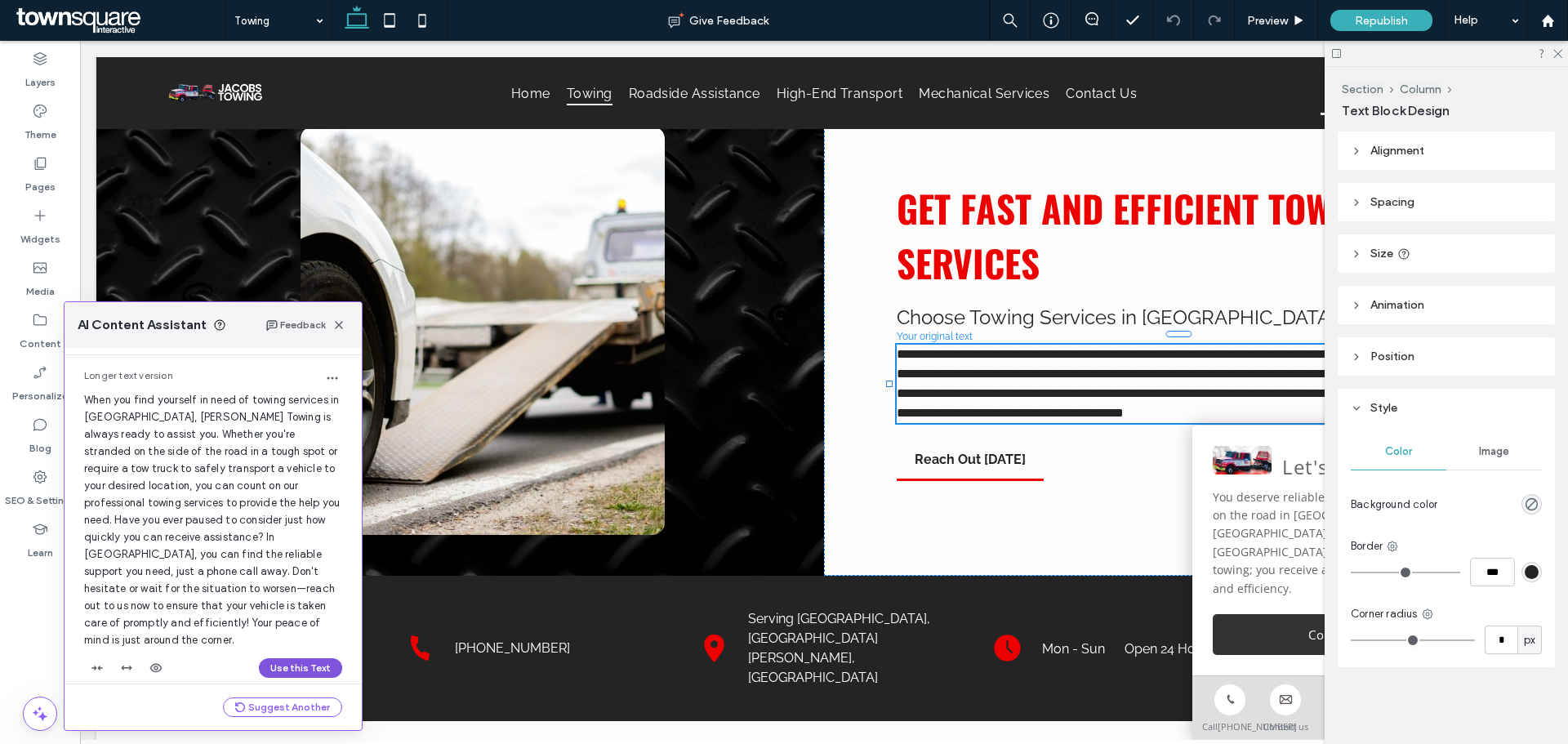
click at [302, 658] on button "Use this Text" at bounding box center [300, 667] width 83 height 19
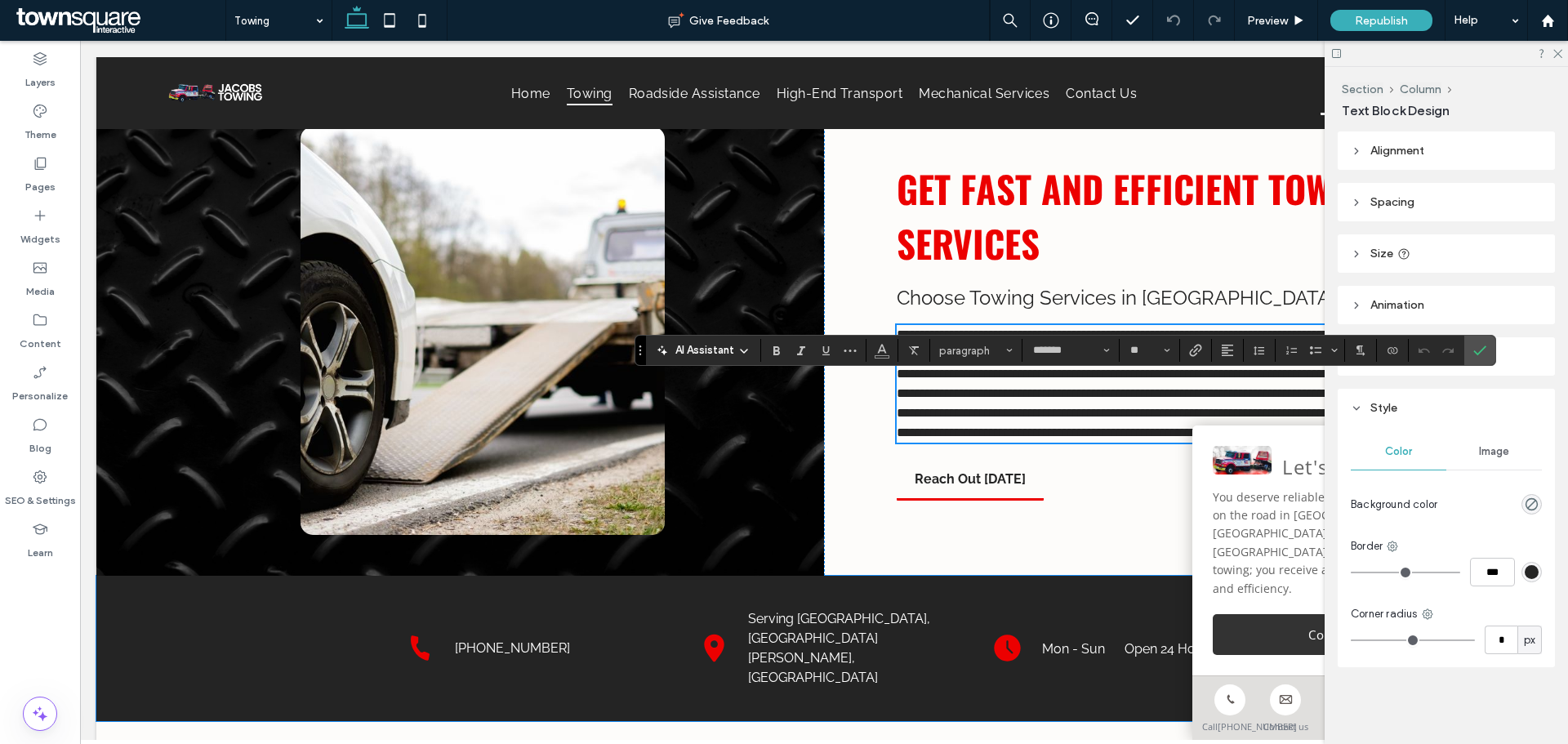
scroll to position [0, 0]
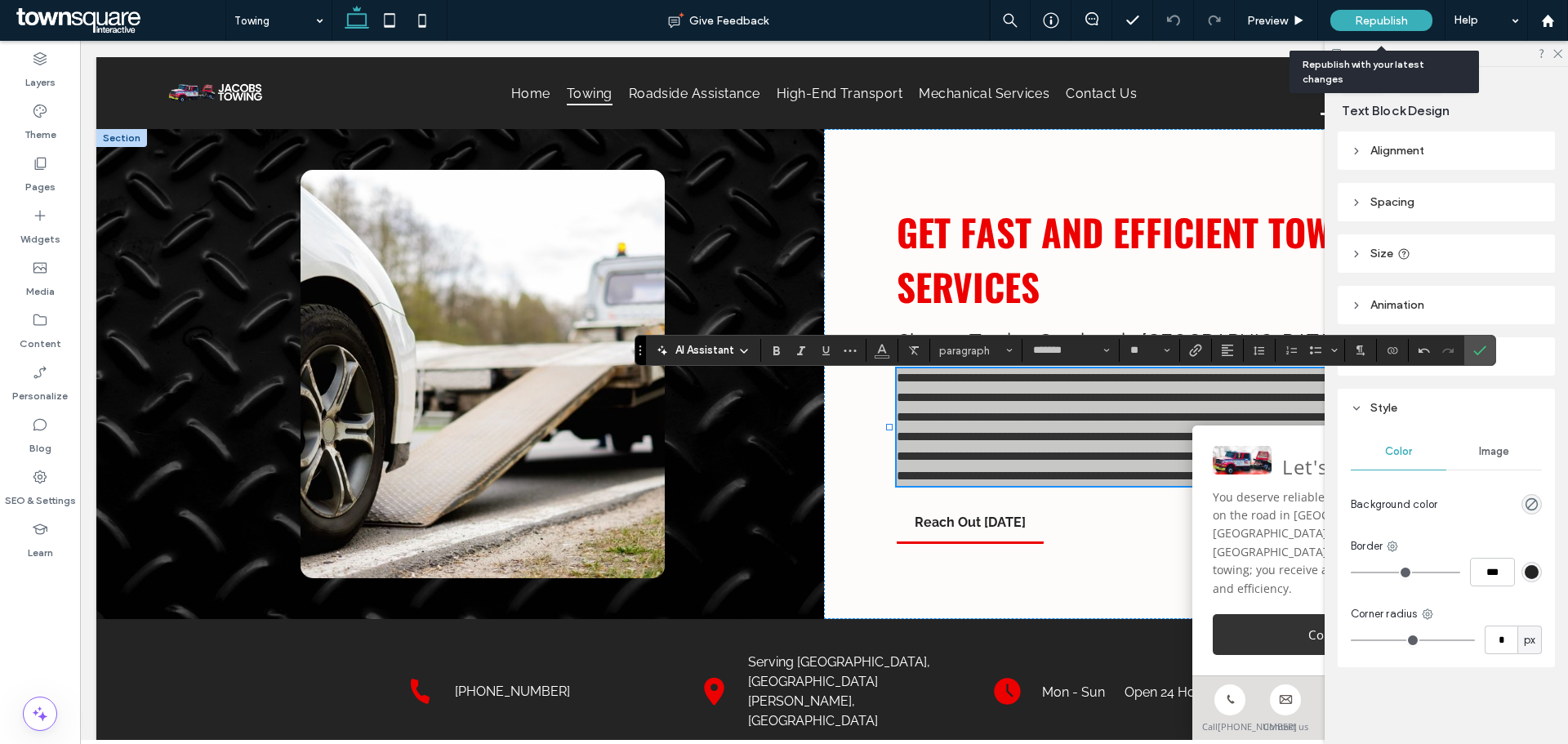
click at [1378, 19] on span "Republish" at bounding box center [1381, 20] width 53 height 13
